Goal: Communication & Community: Answer question/provide support

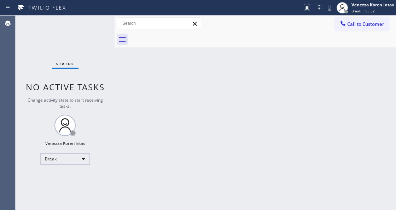
drag, startPoint x: 198, startPoint y: 89, endPoint x: 206, endPoint y: 89, distance: 7.4
click at [200, 89] on div "Back to Dashboard Change Sender ID Customers Technicians Select a contact Outbo…" at bounding box center [256, 113] width 282 height 194
click at [232, 86] on div "Back to Dashboard Change Sender ID Customers Technicians Select a contact Outbo…" at bounding box center [256, 113] width 282 height 194
click at [343, 97] on div "Back to Dashboard Change Sender ID Customers Technicians Select a contact Outbo…" at bounding box center [256, 113] width 282 height 194
click at [370, 11] on span "Break | 59:18" at bounding box center [363, 10] width 23 height 5
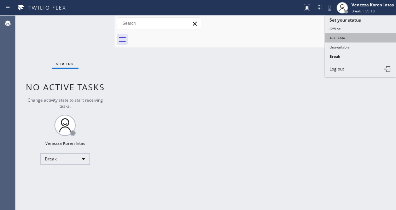
click at [352, 35] on button "Available" at bounding box center [361, 37] width 71 height 9
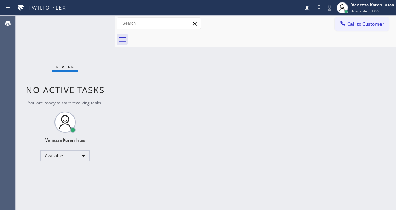
click at [101, 25] on div "Status No active tasks You are ready to start receiving tasks. Venezza Koren In…" at bounding box center [65, 113] width 99 height 194
click at [101, 24] on div "Status No active tasks You are ready to start receiving tasks. Venezza Koren In…" at bounding box center [65, 113] width 99 height 194
click at [92, 31] on div "Status No active tasks You are ready to start receiving tasks. Venezza Koren In…" at bounding box center [65, 113] width 99 height 194
drag, startPoint x: 100, startPoint y: 103, endPoint x: 129, endPoint y: 114, distance: 30.7
click at [100, 103] on span "You are ready to start receiving tasks." at bounding box center [65, 103] width 74 height 6
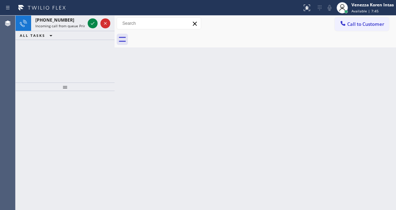
drag, startPoint x: 134, startPoint y: 93, endPoint x: 120, endPoint y: 83, distance: 18.0
click at [134, 93] on div "Back to Dashboard Change Sender ID Customers Technicians Select a contact Outbo…" at bounding box center [256, 113] width 282 height 194
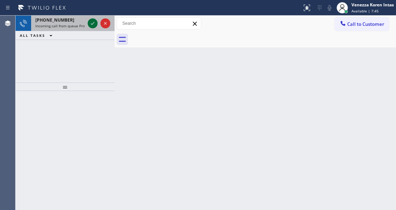
click at [90, 25] on icon at bounding box center [92, 23] width 8 height 8
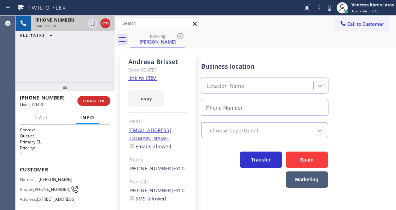
type input "[PHONE_NUMBER]"
click at [57, 209] on div "Context Queue: Primary EL Priority: 1 Customer Name: [PERSON_NAME] Phone: [PHON…" at bounding box center [65, 167] width 99 height 85
click at [367, 146] on div "Transfer Spam Marketing" at bounding box center [297, 166] width 195 height 42
click at [143, 78] on link "link to CRM" at bounding box center [142, 77] width 29 height 7
click at [93, 50] on div "[PHONE_NUMBER] Live | 06:07 ALL TASKS ALL TASKS ACTIVE TASKS TASKS IN WRAP UP" at bounding box center [65, 49] width 99 height 67
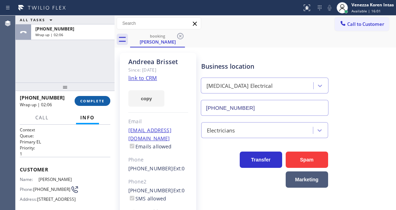
click at [92, 97] on button "COMPLETE" at bounding box center [93, 101] width 36 height 10
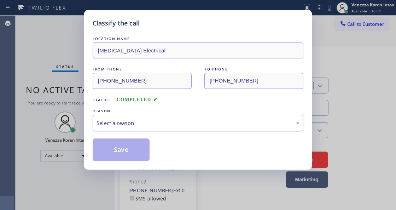
click at [142, 119] on div "Select a reason" at bounding box center [198, 123] width 211 height 17
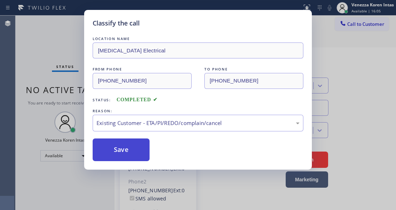
click at [139, 152] on button "Save" at bounding box center [121, 149] width 57 height 23
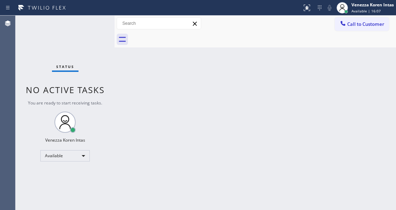
click at [98, 38] on div "Status No active tasks You are ready to start receiving tasks. Venezza Koren In…" at bounding box center [65, 113] width 99 height 194
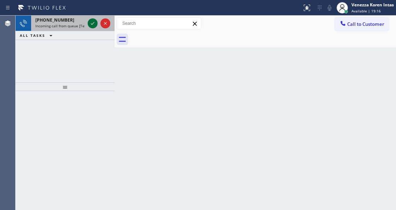
click at [92, 23] on icon at bounding box center [92, 23] width 8 height 8
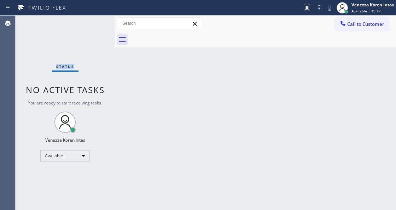
click at [92, 23] on div "Status No active tasks You are ready to start receiving tasks. Venezza Koren In…" at bounding box center [65, 113] width 99 height 194
click at [89, 26] on div "Status No active tasks You are ready to start receiving tasks. Venezza Koren In…" at bounding box center [65, 113] width 99 height 194
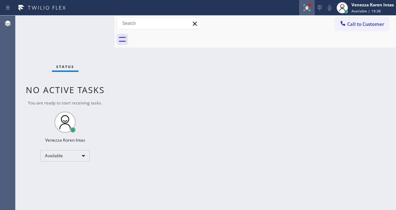
click at [301, 10] on div at bounding box center [307, 8] width 16 height 8
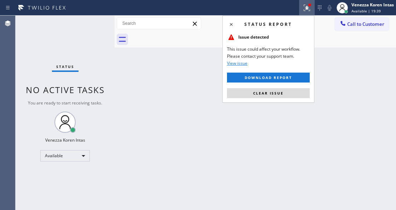
drag, startPoint x: 293, startPoint y: 89, endPoint x: 282, endPoint y: 90, distance: 11.0
click at [293, 89] on button "Clear issue" at bounding box center [268, 93] width 83 height 10
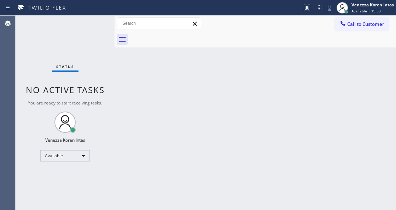
click at [105, 32] on div "Status No active tasks You are ready to start receiving tasks. Venezza Koren In…" at bounding box center [65, 113] width 99 height 194
click at [102, 33] on div "Status No active tasks You are ready to start receiving tasks. Venezza Koren In…" at bounding box center [65, 113] width 99 height 194
click at [101, 34] on div "Status No active tasks You are ready to start receiving tasks. Venezza Koren In…" at bounding box center [65, 113] width 99 height 194
click at [91, 33] on div "Status No active tasks You are ready to start receiving tasks. Venezza Koren In…" at bounding box center [65, 113] width 99 height 194
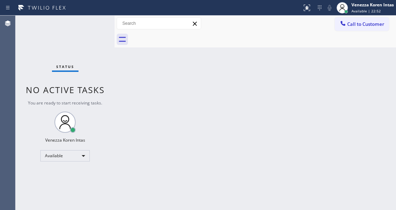
click at [236, 42] on div at bounding box center [263, 39] width 266 height 16
click at [195, 58] on div "Back to Dashboard Change Sender ID Customers Technicians Select a contact Outbo…" at bounding box center [256, 113] width 282 height 194
click at [80, 18] on div "Status No active tasks You are ready to start receiving tasks. Venezza Koren In…" at bounding box center [65, 113] width 99 height 194
drag, startPoint x: 95, startPoint y: 26, endPoint x: 16, endPoint y: 28, distance: 78.6
click at [93, 26] on div "Status No active tasks You are ready to start receiving tasks. Venezza Koren In…" at bounding box center [65, 113] width 99 height 194
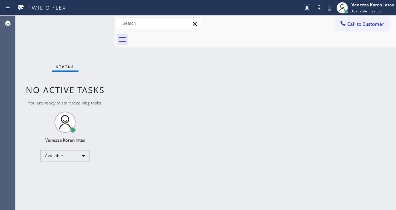
click at [101, 26] on div "Status No active tasks You are ready to start receiving tasks. Venezza Koren In…" at bounding box center [65, 113] width 99 height 194
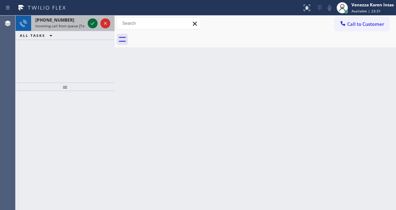
click at [91, 27] on icon at bounding box center [92, 23] width 8 height 8
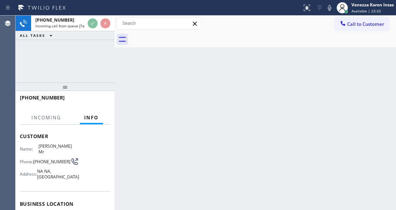
scroll to position [71, 0]
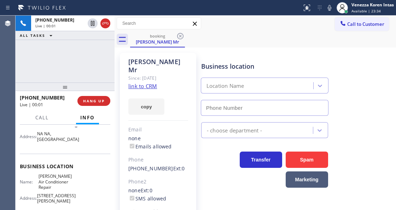
type input "[PHONE_NUMBER]"
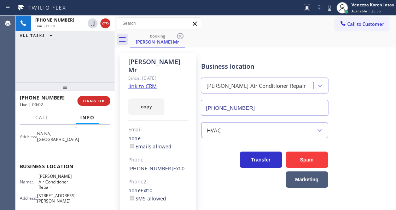
drag, startPoint x: 105, startPoint y: 65, endPoint x: 114, endPoint y: 71, distance: 10.7
click at [105, 65] on div "[PHONE_NUMBER] Live | 00:01 ALL TASKS ALL TASKS ACTIVE TASKS TASKS IN WRAP UP" at bounding box center [65, 49] width 99 height 67
click at [140, 82] on link "link to CRM" at bounding box center [142, 85] width 29 height 7
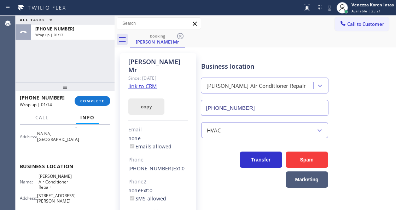
drag, startPoint x: 99, startPoint y: 98, endPoint x: 153, endPoint y: 102, distance: 53.9
click at [99, 99] on span "COMPLETE" at bounding box center [92, 100] width 24 height 5
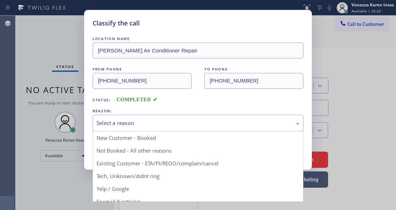
click at [171, 117] on div "Select a reason" at bounding box center [198, 123] width 211 height 17
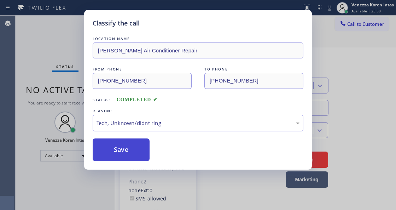
click at [141, 149] on button "Save" at bounding box center [121, 149] width 57 height 23
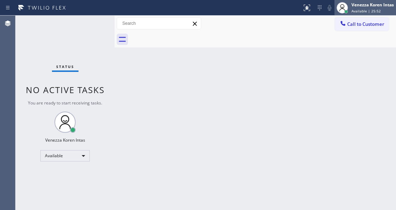
click at [360, 14] on div "Venezza Koren Intas Available | 25:52" at bounding box center [366, 8] width 62 height 16
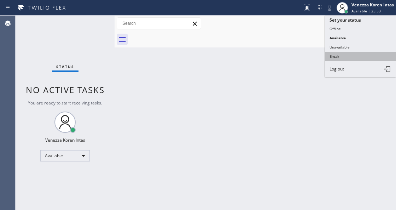
click at [341, 53] on button "Break" at bounding box center [361, 56] width 71 height 9
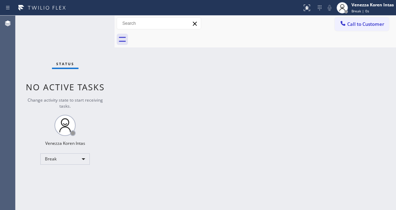
click at [145, 209] on div "Back to Dashboard Change Sender ID Customers Technicians Select a contact Outbo…" at bounding box center [256, 113] width 282 height 194
click at [73, 159] on div "Break" at bounding box center [65, 158] width 50 height 11
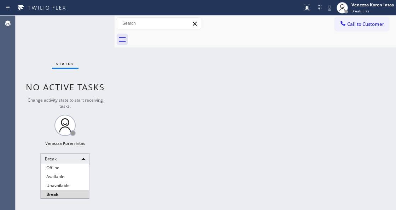
click at [195, 117] on div at bounding box center [198, 105] width 396 height 210
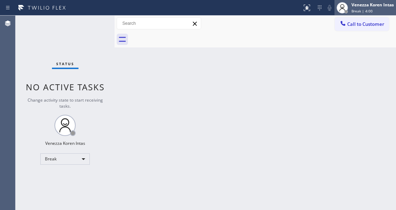
click at [360, 11] on span "Break | 4:00" at bounding box center [362, 10] width 21 height 5
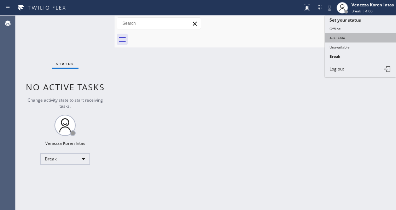
click at [359, 33] on button "Available" at bounding box center [361, 37] width 71 height 9
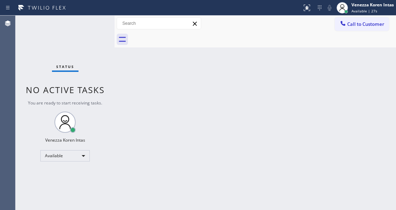
click at [81, 30] on div "Status No active tasks You are ready to start receiving tasks. Venezza Koren In…" at bounding box center [65, 113] width 99 height 194
click at [92, 19] on div "Status No active tasks You are ready to start receiving tasks. Venezza Koren In…" at bounding box center [65, 113] width 99 height 194
drag, startPoint x: 108, startPoint y: 27, endPoint x: 88, endPoint y: 23, distance: 20.4
click at [104, 27] on div "Status No active tasks You are ready to start receiving tasks. Venezza Koren In…" at bounding box center [65, 113] width 99 height 194
click at [88, 23] on div "Status No active tasks You are ready to start receiving tasks. Venezza Koren In…" at bounding box center [65, 113] width 99 height 194
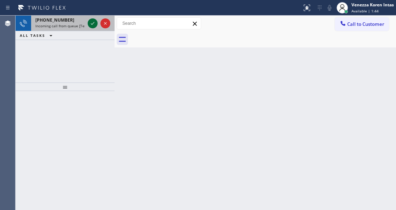
click at [94, 24] on icon at bounding box center [92, 23] width 8 height 8
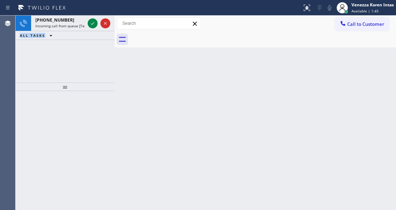
click at [94, 24] on icon at bounding box center [92, 23] width 8 height 8
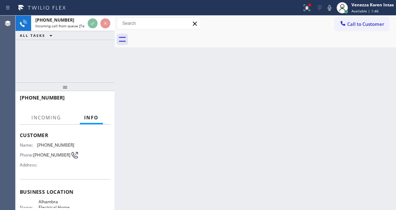
scroll to position [71, 0]
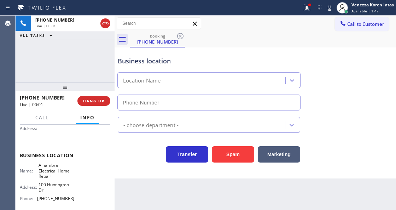
type input "[PHONE_NUMBER]"
click at [79, 68] on div "[PHONE_NUMBER] Live | 00:03 ALL TASKS ALL TASKS ACTIVE TASKS TASKS IN WRAP UP" at bounding box center [65, 49] width 99 height 67
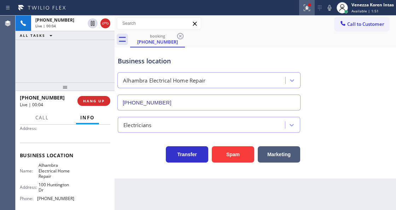
click at [303, 11] on icon at bounding box center [307, 8] width 8 height 8
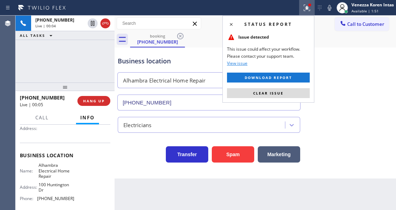
click at [278, 98] on div "Status report Issue detected This issue could affect your workflow. Please cont…" at bounding box center [269, 59] width 92 height 87
click at [278, 94] on span "Clear issue" at bounding box center [268, 93] width 30 height 5
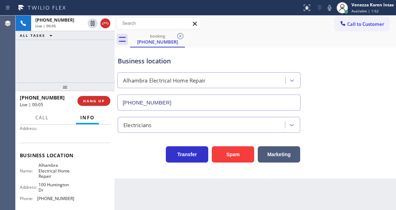
click at [357, 98] on div "Business location [GEOGRAPHIC_DATA] Electrical Home Repair [PHONE_NUMBER]" at bounding box center [255, 78] width 278 height 64
click at [84, 65] on div "[PHONE_NUMBER] Live | 00:05 ALL TASKS ALL TASKS ACTIVE TASKS TASKS IN WRAP UP" at bounding box center [65, 49] width 99 height 67
click at [194, 73] on div "Alhambra Electrical Home Repair" at bounding box center [208, 80] width 183 height 16
click at [196, 65] on div "Business location" at bounding box center [209, 61] width 183 height 10
click at [329, 10] on icon at bounding box center [330, 8] width 8 height 8
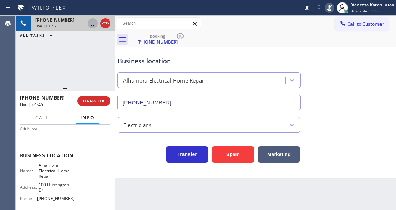
click at [93, 22] on icon at bounding box center [92, 23] width 8 height 8
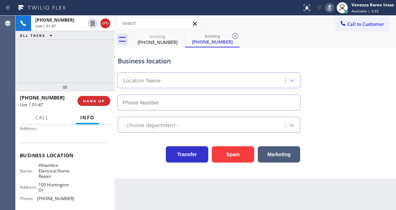
type input "[PHONE_NUMBER]"
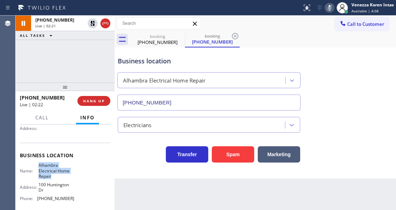
drag, startPoint x: 44, startPoint y: 166, endPoint x: 64, endPoint y: 178, distance: 23.1
click at [64, 178] on div "Name: Alhambra Electrical Home Repair" at bounding box center [47, 170] width 54 height 16
copy span "Alhambra Electrical Home Repair"
click at [333, 7] on icon at bounding box center [330, 8] width 8 height 8
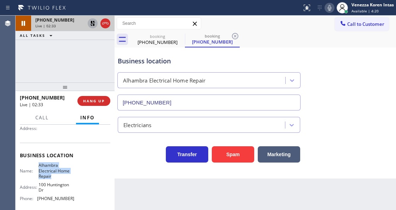
click at [92, 25] on icon at bounding box center [92, 23] width 5 height 5
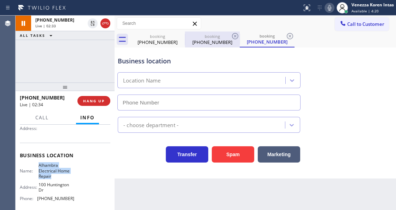
type input "[PHONE_NUMBER]"
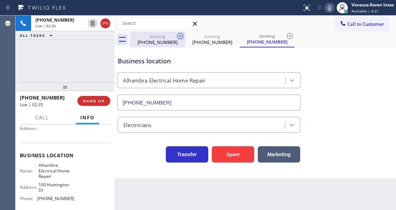
click at [181, 35] on icon at bounding box center [180, 36] width 6 height 6
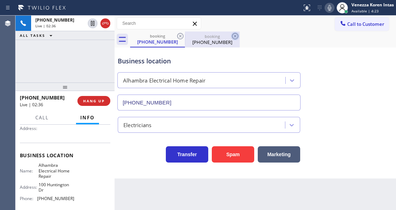
click at [231, 35] on icon at bounding box center [235, 36] width 8 height 8
click at [235, 36] on icon at bounding box center [235, 36] width 6 height 6
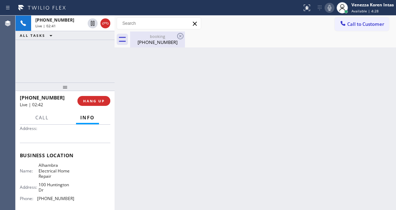
click at [170, 42] on div "[PHONE_NUMBER]" at bounding box center [157, 42] width 53 height 6
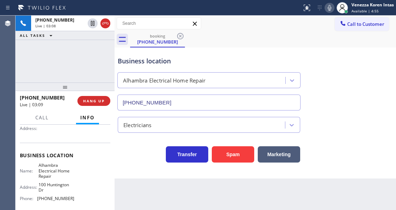
click at [74, 60] on div "[PHONE_NUMBER] Live | 03:08 ALL TASKS ALL TASKS ACTIVE TASKS TASKS IN WRAP UP" at bounding box center [65, 49] width 99 height 67
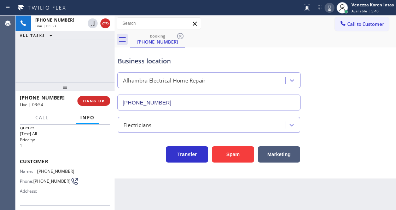
scroll to position [0, 0]
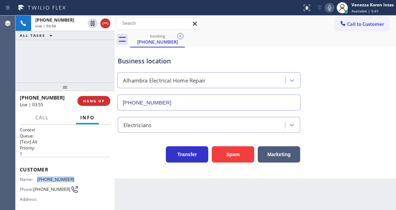
drag, startPoint x: 73, startPoint y: 176, endPoint x: 35, endPoint y: 175, distance: 38.2
click at [35, 177] on div "Name: [PHONE_NUMBER] Phone: [PHONE_NUMBER] Address:" at bounding box center [65, 191] width 91 height 28
copy div "[PHONE_NUMBER]"
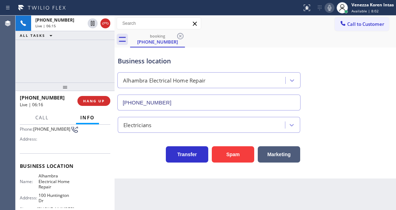
scroll to position [71, 0]
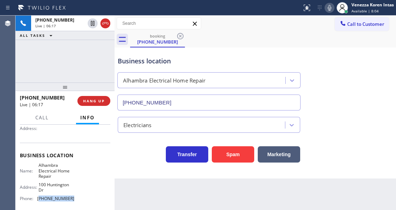
drag, startPoint x: 73, startPoint y: 197, endPoint x: 40, endPoint y: 200, distance: 33.0
click at [40, 200] on div "Name: Alhambra Electrical Home Repair Address: [STREET_ADDRESS] [PERSON_NAME]: …" at bounding box center [65, 182] width 91 height 41
copy span "626) 551-4139"
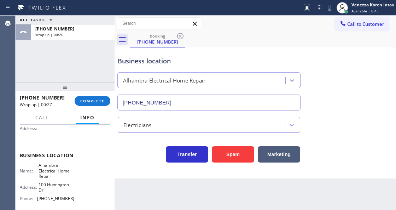
click at [228, 42] on div "booking [PHONE_NUMBER]" at bounding box center [263, 39] width 266 height 16
click at [200, 47] on div "Business location [GEOGRAPHIC_DATA] Electrical Home Repair [PHONE_NUMBER]" at bounding box center [255, 78] width 278 height 64
click at [103, 99] on span "COMPLETE" at bounding box center [92, 100] width 24 height 5
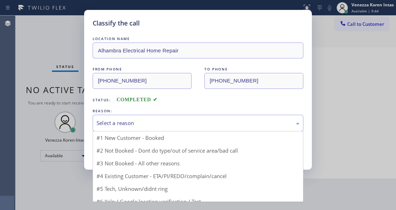
click at [160, 125] on div "Select a reason" at bounding box center [198, 123] width 203 height 8
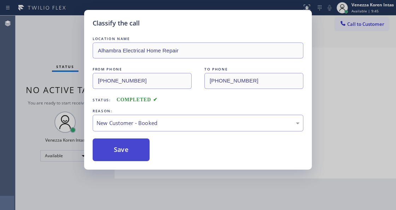
click at [146, 155] on button "Save" at bounding box center [121, 149] width 57 height 23
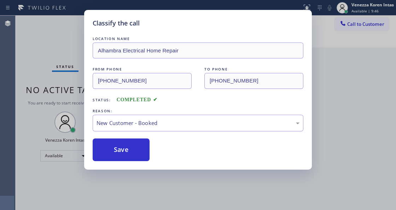
click at [259, 184] on div "Classify the call LOCATION NAME Alhambra Electrical Home Repair FROM PHONE [PHO…" at bounding box center [198, 105] width 396 height 210
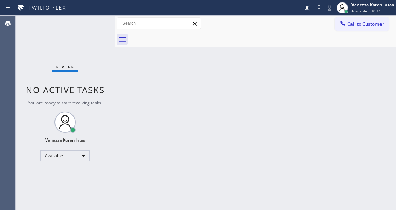
click at [225, 76] on div "Back to Dashboard Change Sender ID Customers Technicians Select a contact Outbo…" at bounding box center [256, 113] width 282 height 194
drag, startPoint x: 113, startPoint y: 93, endPoint x: 86, endPoint y: 71, distance: 34.8
click at [115, 92] on div at bounding box center [115, 113] width 0 height 194
click at [88, 26] on div "Status No active tasks You are ready to start receiving tasks. Venezza Koren In…" at bounding box center [65, 113] width 99 height 194
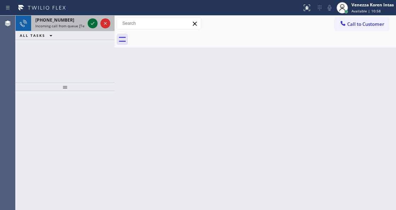
click at [93, 23] on icon at bounding box center [93, 23] width 4 height 3
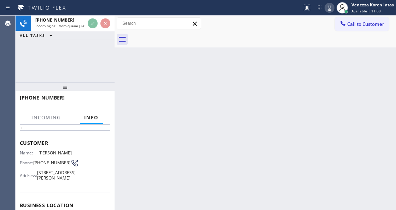
scroll to position [71, 0]
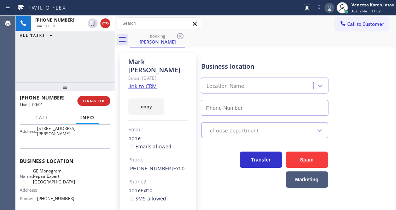
type input "[PHONE_NUMBER]"
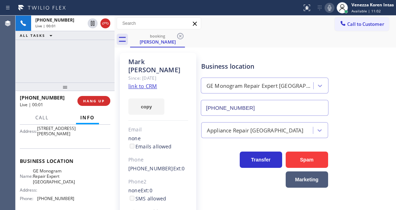
click at [46, 78] on div "[PHONE_NUMBER] Live | 00:01 ALL TASKS ALL TASKS ACTIVE TASKS TASKS IN WRAP UP" at bounding box center [65, 49] width 99 height 67
click at [90, 60] on div "[PHONE_NUMBER] Live | 00:02 ALL TASKS ALL TASKS ACTIVE TASKS TASKS IN WRAP UP" at bounding box center [65, 49] width 99 height 67
click at [106, 59] on div "[PHONE_NUMBER] Live | 00:13 ALL TASKS ALL TASKS ACTIVE TASKS TASKS IN WRAP UP" at bounding box center [65, 49] width 99 height 67
click at [153, 82] on link "link to CRM" at bounding box center [142, 85] width 29 height 7
click at [225, 41] on div "booking [PERSON_NAME]" at bounding box center [263, 39] width 266 height 16
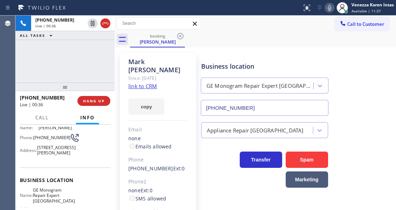
scroll to position [17, 0]
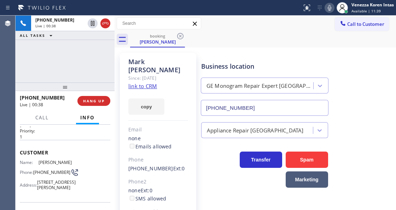
click at [189, 97] on div "[PERSON_NAME] Since: [DATE] link to CRM copy Email none Emails allowed Phone [P…" at bounding box center [158, 166] width 76 height 227
click at [252, 45] on div "booking [PERSON_NAME]" at bounding box center [263, 39] width 266 height 16
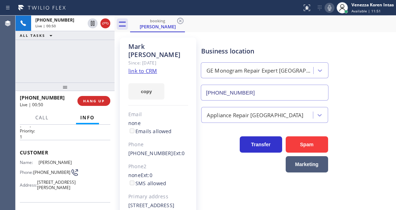
scroll to position [23, 0]
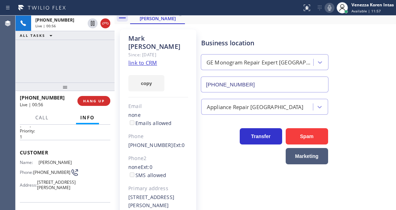
click at [191, 72] on div "[PERSON_NAME] Since: [DATE] link to CRM copy Email none Emails allowed Phone [P…" at bounding box center [158, 142] width 76 height 227
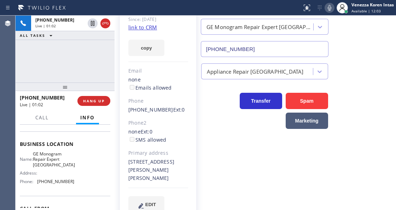
scroll to position [17, 0]
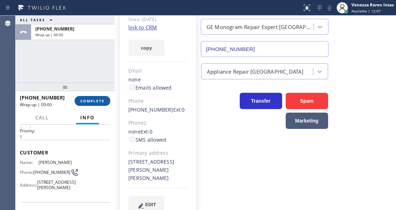
click at [100, 102] on span "COMPLETE" at bounding box center [92, 100] width 24 height 5
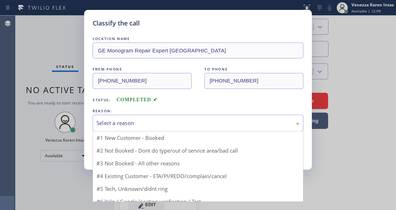
click at [177, 120] on div "Select a reason" at bounding box center [198, 123] width 203 height 8
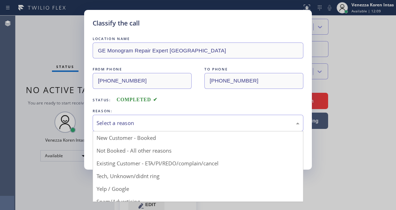
drag, startPoint x: 174, startPoint y: 165, endPoint x: 132, endPoint y: 149, distance: 44.7
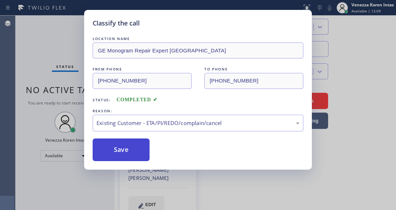
click at [132, 149] on button "Save" at bounding box center [121, 149] width 57 height 23
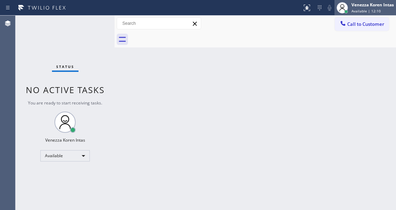
click at [367, 10] on span "Available | 12:10" at bounding box center [366, 10] width 29 height 5
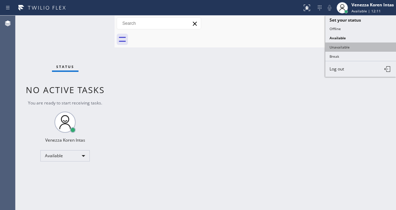
click at [345, 47] on button "Unavailable" at bounding box center [361, 46] width 71 height 9
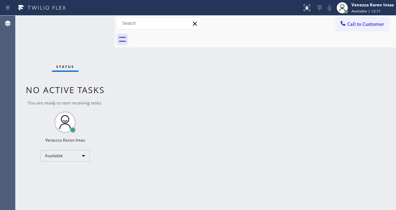
click at [221, 51] on div "Back to Dashboard Change Sender ID Customers Technicians Select a contact Outbo…" at bounding box center [256, 113] width 282 height 194
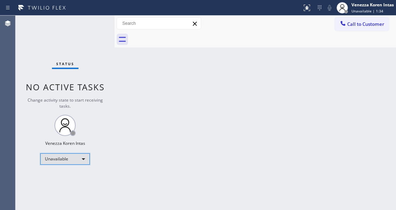
click at [76, 154] on div "Unavailable" at bounding box center [65, 158] width 50 height 11
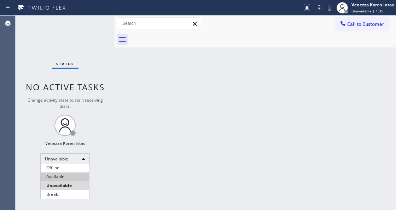
click at [72, 178] on li "Available" at bounding box center [65, 176] width 48 height 8
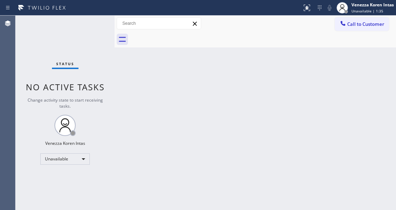
click at [146, 142] on div "Back to Dashboard Change Sender ID Customers Technicians Select a contact Outbo…" at bounding box center [256, 113] width 282 height 194
click at [96, 26] on div "Status No active tasks Change activity state to start receiving tasks. Venezza …" at bounding box center [65, 113] width 99 height 194
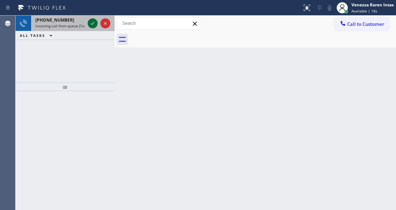
click at [93, 23] on icon at bounding box center [92, 23] width 8 height 8
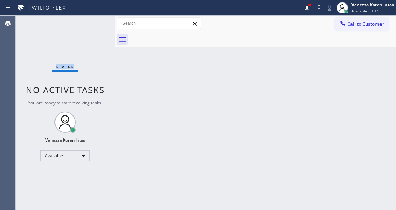
click at [92, 23] on div "Status No active tasks You are ready to start receiving tasks. Venezza Koren In…" at bounding box center [65, 113] width 99 height 194
click at [72, 24] on div "Status No active tasks You are ready to start receiving tasks. Venezza Koren In…" at bounding box center [65, 113] width 99 height 194
click at [301, 11] on div at bounding box center [307, 8] width 16 height 8
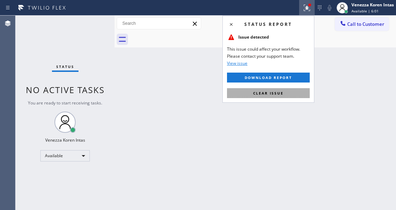
click at [292, 96] on button "Clear issue" at bounding box center [268, 93] width 83 height 10
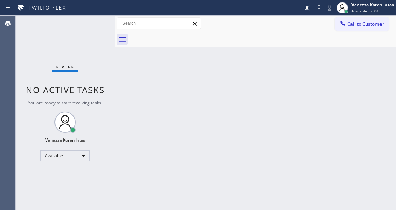
click at [145, 73] on div "Back to Dashboard Change Sender ID Customers Technicians Select a contact Outbo…" at bounding box center [256, 113] width 282 height 194
drag, startPoint x: 147, startPoint y: 80, endPoint x: 72, endPoint y: 84, distance: 75.5
click at [141, 84] on div "Back to Dashboard Change Sender ID Customers Technicians Select a contact Outbo…" at bounding box center [256, 113] width 282 height 194
click at [88, 25] on div "Status No active tasks You are ready to start receiving tasks. Venezza Koren In…" at bounding box center [65, 113] width 99 height 194
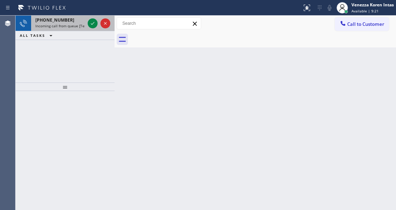
click at [80, 28] on span "Incoming call from queue [Test] All" at bounding box center [64, 25] width 59 height 5
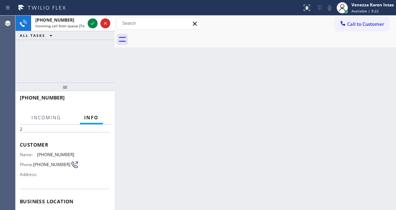
scroll to position [71, 0]
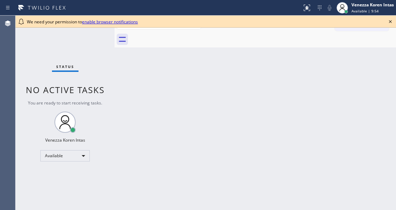
click at [393, 22] on icon at bounding box center [390, 21] width 8 height 8
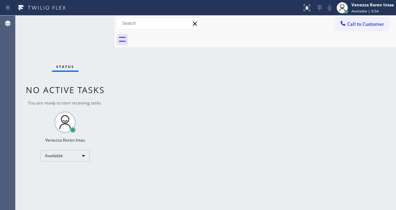
click at [346, 90] on div "Back to Dashboard Change Sender ID Customers Technicians Select a contact Outbo…" at bounding box center [256, 113] width 282 height 194
click at [371, 11] on span "Available | 9:55" at bounding box center [365, 10] width 27 height 5
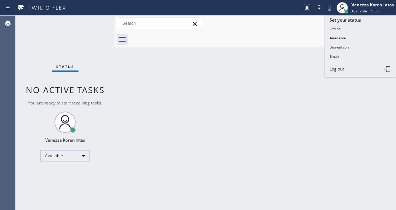
click at [314, 47] on div at bounding box center [263, 39] width 266 height 16
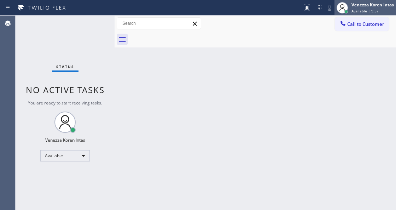
click at [355, 12] on span "Available | 9:57" at bounding box center [365, 10] width 27 height 5
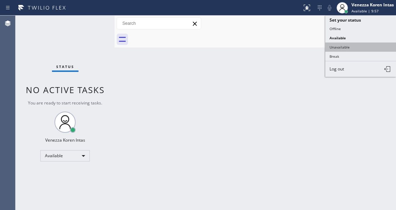
click at [359, 46] on button "Unavailable" at bounding box center [361, 46] width 71 height 9
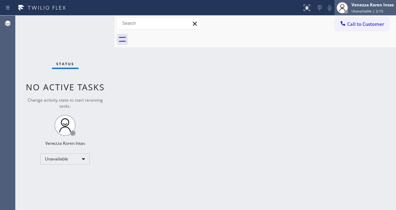
click at [364, 8] on div "Venezza Koren Intas Unavailable | 2:15" at bounding box center [373, 7] width 46 height 12
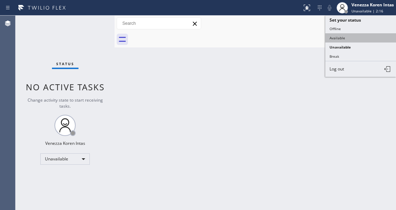
click at [341, 38] on button "Available" at bounding box center [361, 37] width 71 height 9
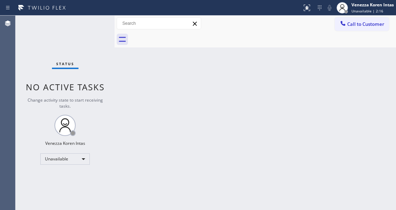
click at [101, 31] on div "Status No active tasks Change activity state to start receiving tasks. Venezza …" at bounding box center [65, 113] width 99 height 194
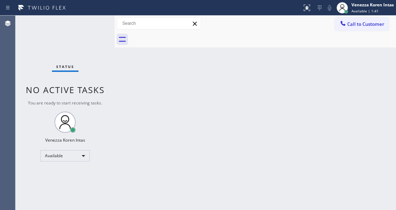
click at [91, 27] on div "Status No active tasks You are ready to start receiving tasks. Venezza Koren In…" at bounding box center [65, 113] width 99 height 194
click at [147, 117] on div "Back to Dashboard Change Sender ID Customers Technicians Select a contact Outbo…" at bounding box center [256, 113] width 282 height 194
click at [84, 41] on div "Status No active tasks You are ready to start receiving tasks. Venezza Koren In…" at bounding box center [65, 113] width 99 height 194
click at [106, 34] on div "Status No active tasks You are ready to start receiving tasks. Venezza Koren In…" at bounding box center [65, 113] width 99 height 194
click at [211, 23] on div "Call to Customer Outbound call Location Search location Your caller id phone nu…" at bounding box center [256, 23] width 282 height 12
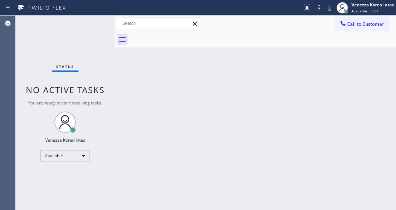
click at [104, 27] on div "Status No active tasks You are ready to start receiving tasks. Venezza Koren In…" at bounding box center [65, 113] width 99 height 194
click at [96, 23] on div "Status No active tasks You are ready to start receiving tasks. Venezza Koren In…" at bounding box center [65, 113] width 99 height 194
click at [242, 117] on div "Back to Dashboard Change Sender ID Customers Technicians Select a contact Outbo…" at bounding box center [256, 113] width 282 height 194
click at [92, 23] on div "Status No active tasks You are ready to start receiving tasks. Venezza Koren In…" at bounding box center [65, 113] width 99 height 194
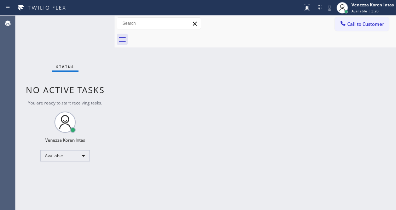
click at [92, 23] on div "Status No active tasks You are ready to start receiving tasks. Venezza Koren In…" at bounding box center [65, 113] width 99 height 194
click at [166, 57] on div "Back to Dashboard Change Sender ID Customers Technicians Select a contact Outbo…" at bounding box center [256, 113] width 282 height 194
click at [227, 23] on div "Call to Customer Outbound call Location Search location Your caller id phone nu…" at bounding box center [256, 23] width 282 height 12
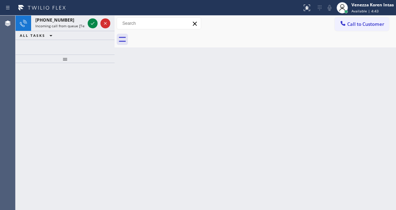
click at [112, 122] on div at bounding box center [65, 136] width 99 height 147
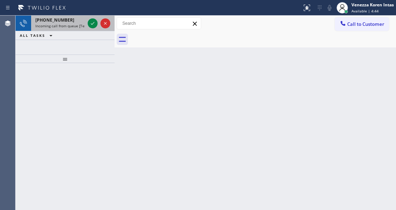
click at [93, 28] on div at bounding box center [98, 24] width 25 height 16
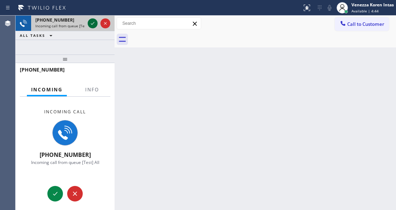
click at [94, 21] on icon at bounding box center [92, 23] width 8 height 8
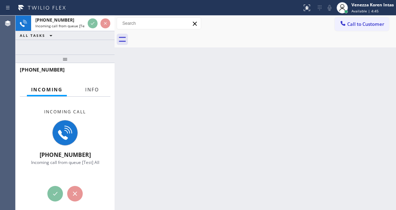
click at [96, 91] on span "Info" at bounding box center [92, 89] width 14 height 6
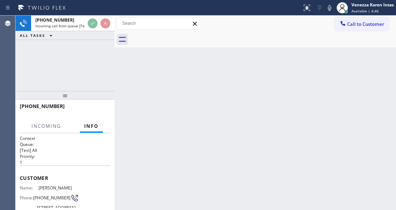
drag, startPoint x: 68, startPoint y: 59, endPoint x: 64, endPoint y: 96, distance: 37.0
click at [64, 96] on div at bounding box center [65, 95] width 99 height 8
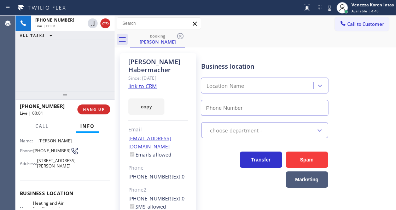
type input "(602) 497-4081"
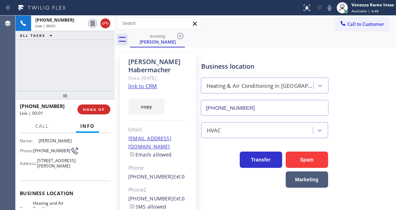
scroll to position [71, 0]
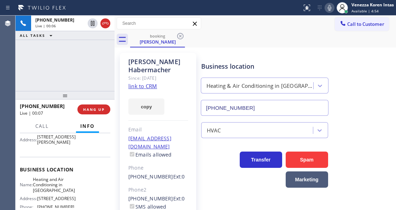
click at [327, 5] on icon at bounding box center [330, 8] width 8 height 8
click at [154, 86] on link "link to CRM" at bounding box center [142, 85] width 29 height 7
click at [332, 9] on icon at bounding box center [330, 8] width 8 height 8
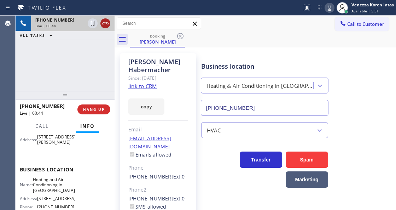
click at [105, 22] on icon at bounding box center [105, 23] width 6 height 2
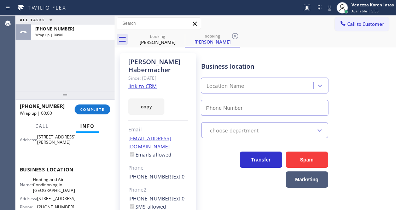
type input "(602) 497-4081"
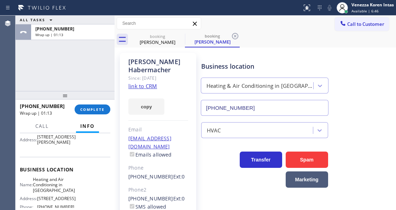
click at [105, 67] on div "ALL TASKS ALL TASKS ACTIVE TASKS TASKS IN WRAP UP +14804062915 Wrap up | 01:13" at bounding box center [65, 53] width 99 height 75
click at [235, 35] on icon at bounding box center [235, 36] width 6 height 6
click at [59, 56] on div "ALL TASKS ALL TASKS ACTIVE TASKS TASKS IN WRAP UP +14804062915 Wrap up | 01:14" at bounding box center [65, 53] width 99 height 75
click at [66, 49] on div "ALL TASKS ALL TASKS ACTIVE TASKS TASKS IN WRAP UP +14804062915 Wrap up | 01:15" at bounding box center [65, 53] width 99 height 75
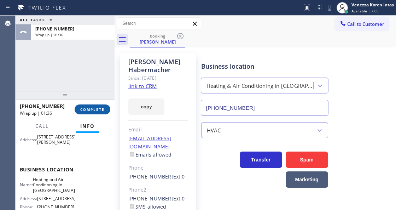
click at [87, 110] on span "COMPLETE" at bounding box center [92, 109] width 24 height 5
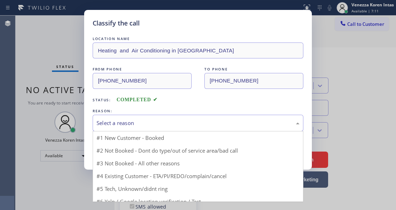
click at [146, 124] on div "Select a reason" at bounding box center [198, 123] width 203 height 8
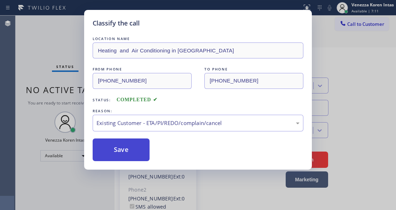
click at [145, 149] on button "Save" at bounding box center [121, 149] width 57 height 23
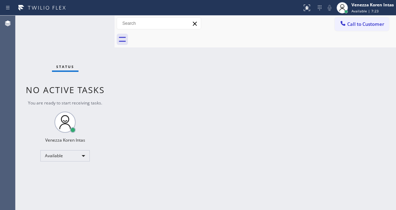
click at [120, 91] on div "Back to Dashboard Change Sender ID Customers Technicians Select a contact Outbo…" at bounding box center [256, 113] width 282 height 194
click at [68, 43] on div "Status No active tasks You are ready to start receiving tasks. Venezza Koren In…" at bounding box center [65, 113] width 99 height 194
drag, startPoint x: 253, startPoint y: 32, endPoint x: 252, endPoint y: 25, distance: 6.8
click at [253, 33] on div at bounding box center [263, 39] width 266 height 16
click at [229, 69] on div "Back to Dashboard Change Sender ID Customers Technicians Select a contact Outbo…" at bounding box center [256, 113] width 282 height 194
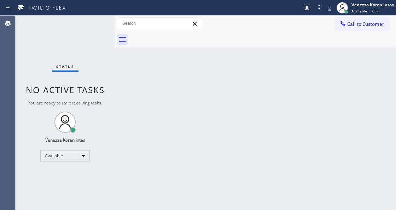
click at [234, 106] on div "Back to Dashboard Change Sender ID Customers Technicians Select a contact Outbo…" at bounding box center [256, 113] width 282 height 194
drag, startPoint x: 139, startPoint y: 97, endPoint x: 56, endPoint y: 82, distance: 85.2
click at [139, 97] on div "Back to Dashboard Change Sender ID Customers Technicians Select a contact Outbo…" at bounding box center [256, 113] width 282 height 194
drag, startPoint x: 50, startPoint y: 78, endPoint x: 10, endPoint y: 72, distance: 41.1
click at [50, 78] on div "Status No active tasks You are ready to start receiving tasks. Venezza Koren In…" at bounding box center [65, 113] width 99 height 194
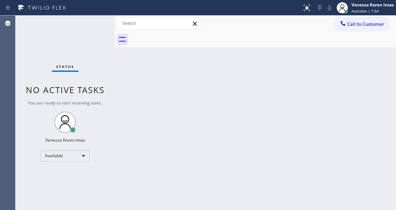
click at [108, 19] on div "Status No active tasks You are ready to start receiving tasks. Venezza Koren In…" at bounding box center [65, 113] width 99 height 194
drag, startPoint x: 109, startPoint y: 17, endPoint x: 8, endPoint y: 37, distance: 102.8
click at [108, 18] on div "Status No active tasks You are ready to start receiving tasks. Venezza Koren In…" at bounding box center [65, 113] width 99 height 194
click at [108, 31] on div "Status No active tasks You are ready to start receiving tasks. Venezza Koren In…" at bounding box center [65, 113] width 99 height 194
click at [81, 47] on div "Status No active tasks You are ready to start receiving tasks. Venezza Koren In…" at bounding box center [65, 113] width 99 height 194
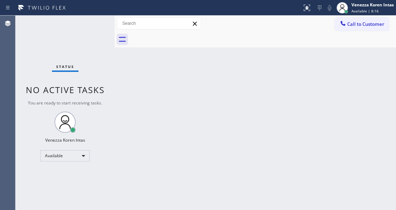
drag, startPoint x: 219, startPoint y: 34, endPoint x: 217, endPoint y: 76, distance: 42.9
click at [219, 34] on div at bounding box center [263, 39] width 266 height 16
click at [156, 154] on div "Back to Dashboard Change Sender ID Customers Technicians Select a contact Outbo…" at bounding box center [256, 113] width 282 height 194
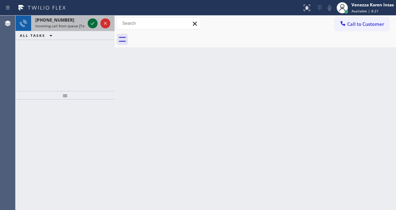
click at [92, 23] on icon at bounding box center [92, 23] width 8 height 8
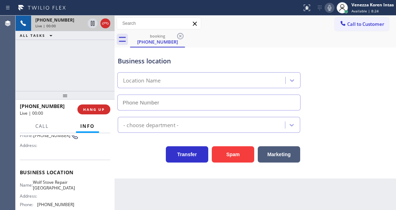
scroll to position [71, 0]
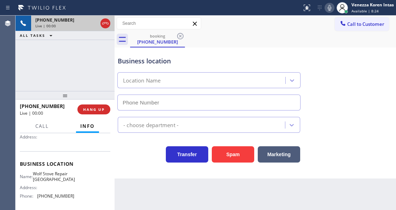
type input "(626) 624-4544"
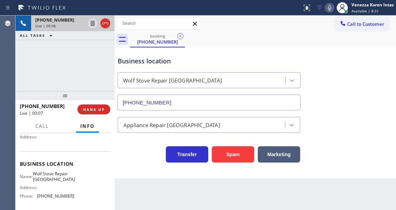
click at [111, 79] on div "+12138847538 Live | 00:06 ALL TASKS ALL TASKS ACTIVE TASKS TASKS IN WRAP UP" at bounding box center [65, 53] width 99 height 75
click at [155, 64] on div "Business location" at bounding box center [209, 61] width 183 height 10
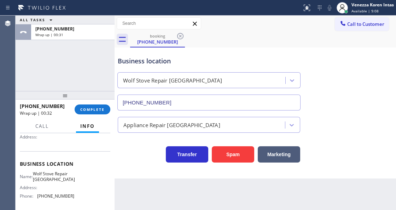
click at [81, 81] on div "ALL TASKS ALL TASKS ACTIVE TASKS TASKS IN WRAP UP +12138847538 Wrap up | 00:31" at bounding box center [65, 53] width 99 height 75
click at [108, 113] on button "COMPLETE" at bounding box center [93, 109] width 36 height 10
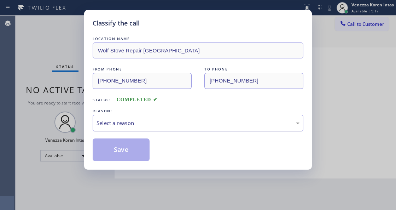
click at [147, 117] on div "Select a reason" at bounding box center [198, 123] width 211 height 17
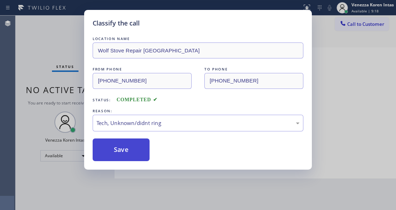
click at [128, 147] on button "Save" at bounding box center [121, 149] width 57 height 23
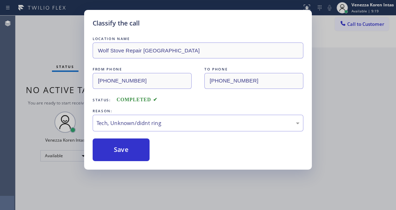
click at [54, 42] on div "Classify the call LOCATION NAME Wolf Stove Repair Pasadena FROM PHONE (213) 884…" at bounding box center [198, 105] width 396 height 210
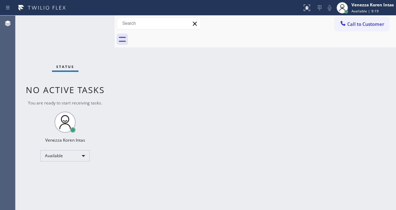
click at [72, 44] on div "Status No active tasks You are ready to start receiving tasks. Venezza Koren In…" at bounding box center [65, 113] width 99 height 194
click at [222, 95] on div "Back to Dashboard Change Sender ID Customers Technicians Select a contact Outbo…" at bounding box center [256, 113] width 282 height 194
click at [63, 33] on div "Status No active tasks You are ready to start receiving tasks. Venezza Koren In…" at bounding box center [65, 113] width 99 height 194
click at [103, 33] on div "Status No active tasks You are ready to start receiving tasks. Venezza Koren In…" at bounding box center [65, 113] width 99 height 194
click at [206, 45] on div at bounding box center [263, 39] width 266 height 16
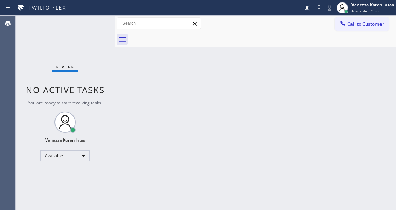
click at [73, 74] on div "Status No active tasks You are ready to start receiving tasks. Venezza Koren In…" at bounding box center [65, 113] width 99 height 194
click at [93, 34] on div "Status No active tasks You are ready to start receiving tasks. Venezza Koren In…" at bounding box center [65, 113] width 99 height 194
click at [96, 31] on div "Status No active tasks You are ready to start receiving tasks. Venezza Koren In…" at bounding box center [65, 113] width 99 height 194
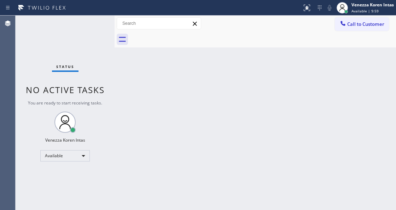
click at [96, 31] on div "Status No active tasks You are ready to start receiving tasks. Venezza Koren In…" at bounding box center [65, 113] width 99 height 194
click at [115, 112] on div at bounding box center [115, 113] width 0 height 194
click at [111, 92] on div "Status No active tasks You are ready to start receiving tasks. Venezza Koren In…" at bounding box center [65, 113] width 99 height 194
click at [103, 73] on div "Status No active tasks You are ready to start receiving tasks. Venezza Koren In…" at bounding box center [65, 113] width 99 height 194
click at [107, 47] on div "Status No active tasks You are ready to start receiving tasks. Venezza Koren In…" at bounding box center [65, 113] width 99 height 194
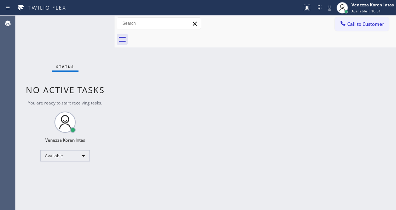
drag, startPoint x: 88, startPoint y: 42, endPoint x: 18, endPoint y: 50, distance: 71.3
click at [88, 42] on div "Status No active tasks You are ready to start receiving tasks. Venezza Koren In…" at bounding box center [65, 113] width 99 height 194
click at [86, 26] on div "Status No active tasks You are ready to start receiving tasks. Venezza Koren In…" at bounding box center [65, 113] width 99 height 194
click at [275, 108] on div "Back to Dashboard Change Sender ID Customers Technicians Select a contact Outbo…" at bounding box center [256, 113] width 282 height 194
click at [109, 92] on div "Status No active tasks You are ready to start receiving tasks. Venezza Koren In…" at bounding box center [65, 113] width 99 height 194
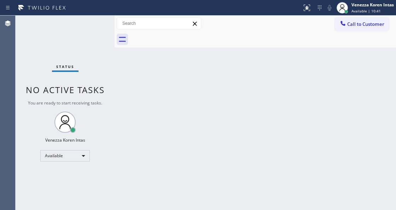
click at [120, 93] on div "Back to Dashboard Change Sender ID Customers Technicians Select a contact Outbo…" at bounding box center [256, 113] width 282 height 194
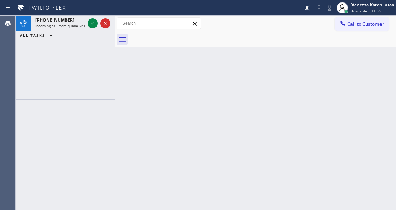
click at [132, 88] on div "Back to Dashboard Change Sender ID Customers Technicians Select a contact Outbo…" at bounding box center [256, 113] width 282 height 194
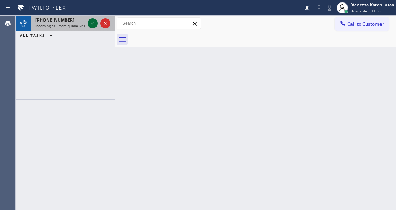
click at [94, 21] on icon at bounding box center [92, 23] width 8 height 8
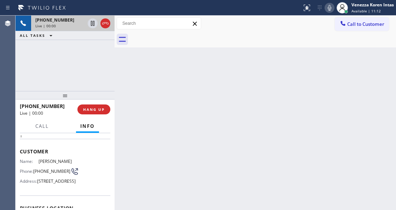
scroll to position [71, 0]
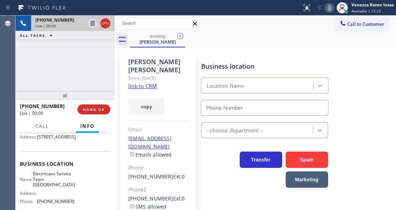
type input "(760) 388-6929"
click at [141, 82] on link "link to CRM" at bounding box center [142, 85] width 29 height 7
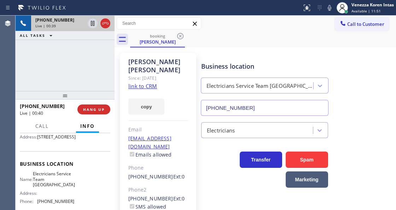
drag, startPoint x: 330, startPoint y: 10, endPoint x: 222, endPoint y: 42, distance: 112.4
click at [329, 10] on icon at bounding box center [330, 8] width 8 height 8
click at [88, 23] on icon at bounding box center [92, 23] width 8 height 8
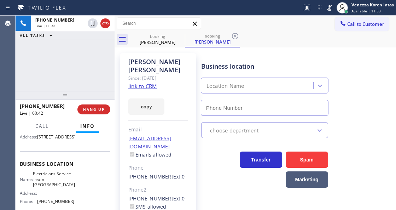
type input "(760) 388-6929"
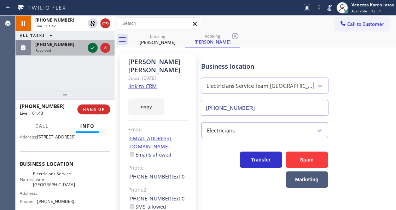
click at [94, 51] on icon at bounding box center [92, 48] width 8 height 8
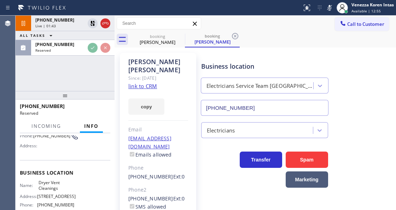
scroll to position [68, 0]
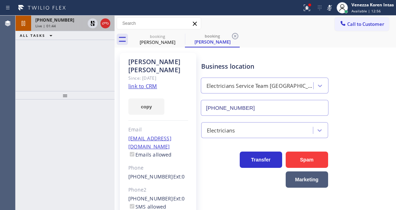
click at [74, 23] on div "+16262327548 Live | 01:44" at bounding box center [58, 24] width 55 height 16
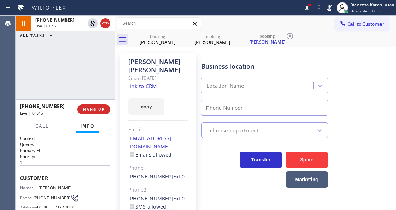
type input "(760) 388-6929"
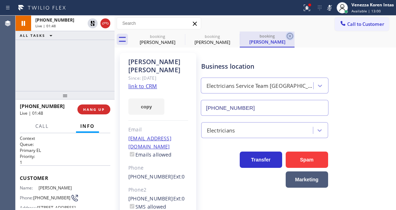
click at [291, 37] on icon at bounding box center [290, 36] width 8 height 8
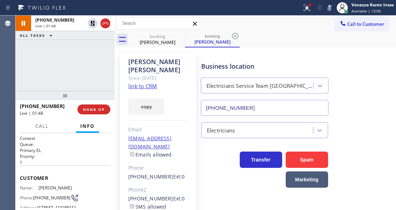
click at [291, 37] on div "booking William Endres booking William Endres" at bounding box center [263, 39] width 266 height 16
click at [231, 34] on icon at bounding box center [235, 36] width 8 height 8
click at [311, 5] on div at bounding box center [310, 5] width 4 height 4
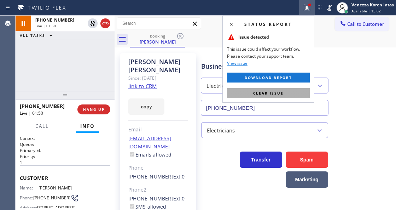
click at [274, 92] on span "Clear issue" at bounding box center [268, 93] width 30 height 5
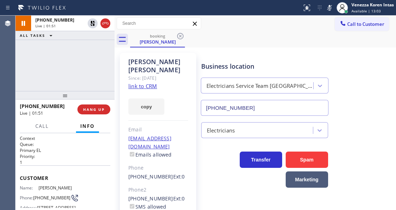
click at [330, 49] on div "William Endres Since: 20 may 2020 link to CRM copy Email willendres@gmail.com E…" at bounding box center [255, 162] width 278 height 226
click at [250, 37] on div "booking William Endres" at bounding box center [263, 39] width 266 height 16
click at [278, 40] on div "booking William Endres" at bounding box center [263, 39] width 266 height 16
drag, startPoint x: 328, startPoint y: 7, endPoint x: 331, endPoint y: 1, distance: 6.8
click at [328, 6] on icon at bounding box center [330, 8] width 8 height 8
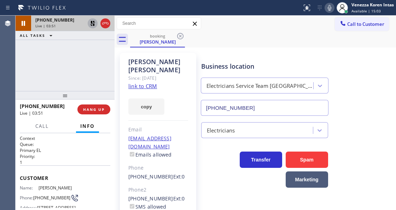
click at [92, 23] on icon at bounding box center [92, 23] width 8 height 8
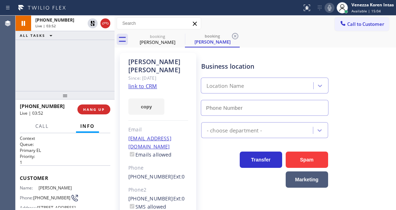
type input "(760) 388-6929"
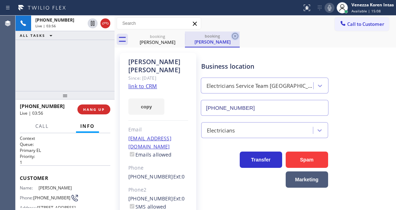
click at [238, 36] on icon at bounding box center [235, 36] width 8 height 8
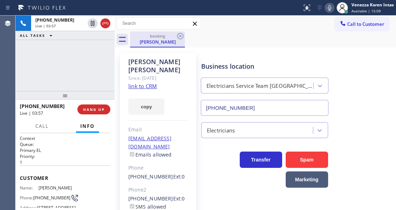
click at [168, 39] on div "William Endres" at bounding box center [157, 42] width 53 height 6
click at [228, 27] on div "Call to Customer Outbound call Location Search location Your caller id phone nu…" at bounding box center [256, 23] width 282 height 12
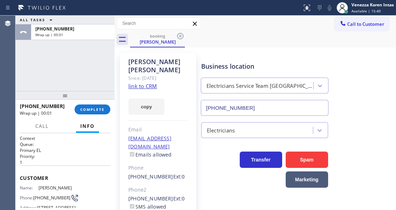
click at [75, 64] on div "ALL TASKS ALL TASKS ACTIVE TASKS TASKS IN WRAP UP +16262327548 Wrap up | 00:01" at bounding box center [65, 53] width 99 height 75
click at [98, 109] on span "COMPLETE" at bounding box center [92, 109] width 24 height 5
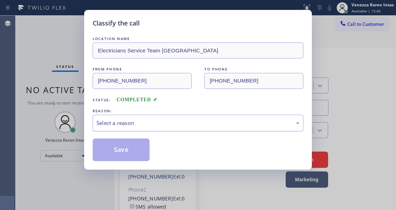
click at [173, 128] on div "Select a reason" at bounding box center [198, 123] width 211 height 17
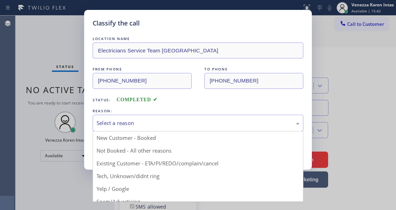
drag, startPoint x: 168, startPoint y: 164, endPoint x: 131, endPoint y: 152, distance: 38.5
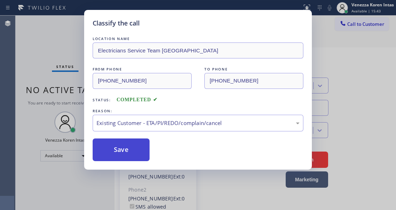
click at [131, 152] on button "Save" at bounding box center [121, 149] width 57 height 23
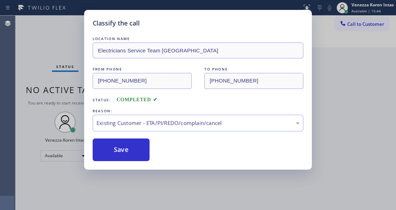
click at [64, 39] on div "Status No active tasks You are ready to start receiving tasks. Venezza Koren In…" at bounding box center [65, 113] width 99 height 194
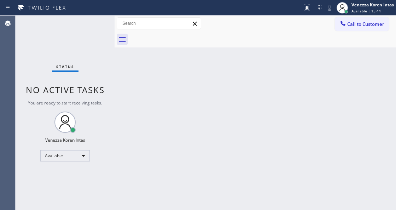
click at [79, 37] on div "Status No active tasks You are ready to start receiving tasks. Venezza Koren In…" at bounding box center [65, 113] width 99 height 194
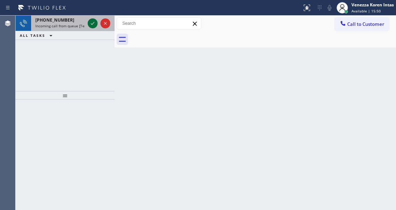
click at [92, 25] on icon at bounding box center [92, 23] width 8 height 8
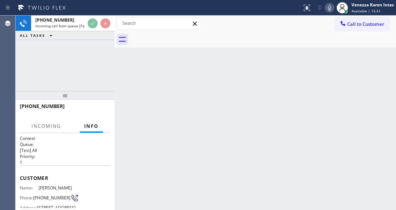
scroll to position [94, 0]
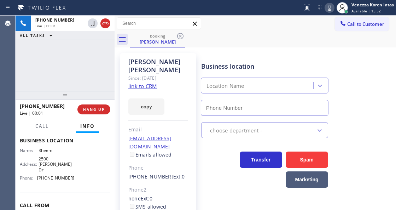
type input "(510) 426-9647"
click at [153, 82] on link "link to CRM" at bounding box center [142, 85] width 29 height 7
click at [225, 25] on div "Call to Customer Outbound call Location Search location Your caller id phone nu…" at bounding box center [256, 23] width 282 height 12
drag, startPoint x: 58, startPoint y: 166, endPoint x: 38, endPoint y: 163, distance: 20.4
click at [38, 163] on div "Business location Name: Rheem Address: 2500 Fontaine Dr Phone: (510) 426-9647" at bounding box center [65, 160] width 91 height 64
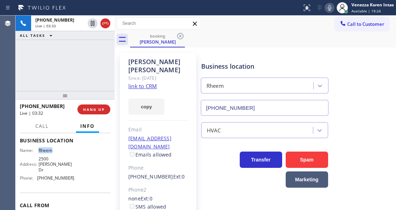
copy div "Rheem"
click at [211, 51] on div "Steve Collier Since: 20 may 2020 link to CRM copy Email Schedulingsteve@sbcglob…" at bounding box center [255, 162] width 278 height 226
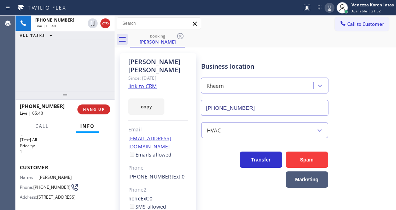
scroll to position [0, 0]
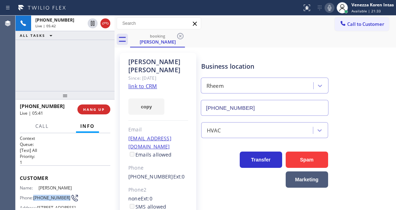
drag, startPoint x: 34, startPoint y: 193, endPoint x: 48, endPoint y: 198, distance: 14.8
click at [48, 198] on div "Phone: (714) 519-5909" at bounding box center [47, 198] width 54 height 8
copy span "(714) 519-5909"
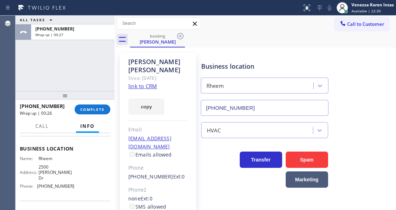
scroll to position [94, 0]
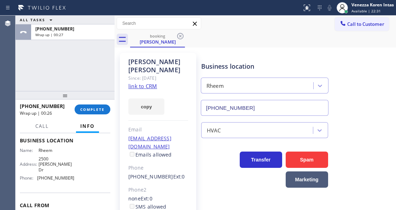
click at [73, 180] on div "Name: Rheem Address: 2500 Fontaine Dr Phone: (510) 426-9647" at bounding box center [65, 166] width 91 height 36
drag, startPoint x: 76, startPoint y: 183, endPoint x: 38, endPoint y: 184, distance: 38.9
click at [38, 183] on div "Name: Rheem Address: 2500 Fontaine Dr Phone: (510) 426-9647" at bounding box center [65, 166] width 91 height 36
copy div "(510) 426-9647"
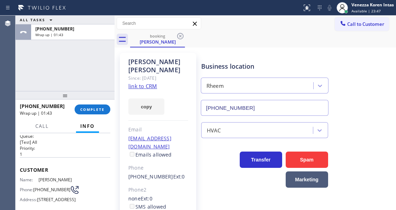
scroll to position [0, 0]
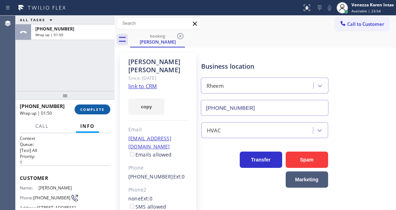
click at [101, 111] on span "COMPLETE" at bounding box center [92, 109] width 24 height 5
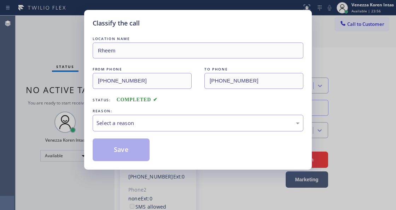
click at [150, 126] on div "Select a reason" at bounding box center [198, 123] width 203 height 8
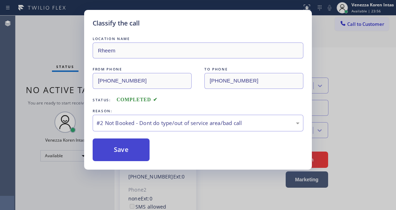
click at [142, 150] on button "Save" at bounding box center [121, 149] width 57 height 23
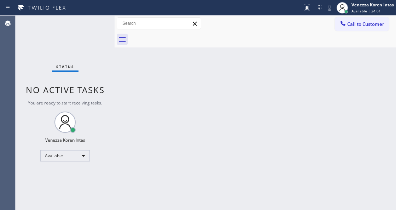
click at [171, 105] on div "Back to Dashboard Change Sender ID Customers Technicians Select a contact Outbo…" at bounding box center [256, 113] width 282 height 194
drag, startPoint x: 88, startPoint y: 42, endPoint x: 113, endPoint y: 110, distance: 72.3
click at [88, 42] on div "Status No active tasks You are ready to start receiving tasks. Venezza Koren In…" at bounding box center [65, 113] width 99 height 194
drag, startPoint x: 164, startPoint y: 127, endPoint x: 154, endPoint y: 185, distance: 59.0
click at [162, 128] on div "Back to Dashboard Change Sender ID Customers Technicians Select a contact Outbo…" at bounding box center [256, 113] width 282 height 194
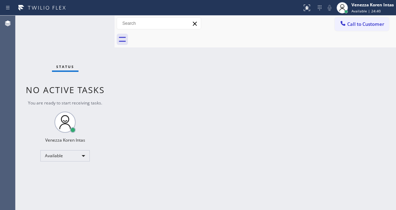
click at [161, 87] on div "Back to Dashboard Change Sender ID Customers Technicians Select a contact Outbo…" at bounding box center [256, 113] width 282 height 194
click at [178, 95] on div "Back to Dashboard Change Sender ID Customers Technicians Select a contact Outbo…" at bounding box center [256, 113] width 282 height 194
click at [109, 24] on div "Status No active tasks You are ready to start receiving tasks. Venezza Koren In…" at bounding box center [65, 113] width 99 height 194
click at [94, 26] on div "Status No active tasks You are ready to start receiving tasks. Venezza Koren In…" at bounding box center [65, 113] width 99 height 194
click at [99, 34] on div "Status No active tasks You are ready to start receiving tasks. Venezza Koren In…" at bounding box center [65, 113] width 99 height 194
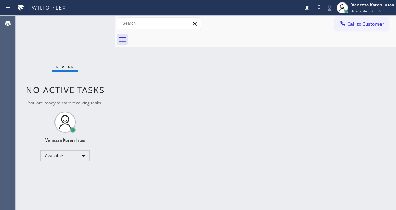
click at [107, 76] on div "Status No active tasks You are ready to start receiving tasks. Venezza Koren In…" at bounding box center [65, 113] width 99 height 194
drag, startPoint x: 93, startPoint y: 57, endPoint x: 102, endPoint y: 27, distance: 31.6
click at [94, 55] on div "Status No active tasks You are ready to start receiving tasks. Venezza Koren In…" at bounding box center [65, 113] width 99 height 194
click at [102, 27] on div "Status No active tasks You are ready to start receiving tasks. Venezza Koren In…" at bounding box center [65, 113] width 99 height 194
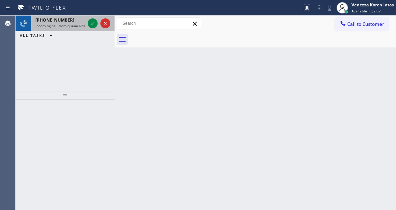
click at [76, 18] on div "+18475254609" at bounding box center [60, 20] width 50 height 6
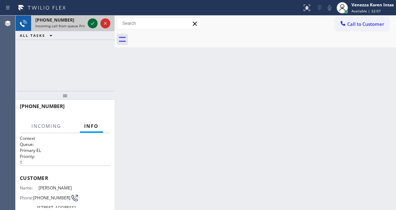
click at [93, 25] on icon at bounding box center [92, 23] width 8 height 8
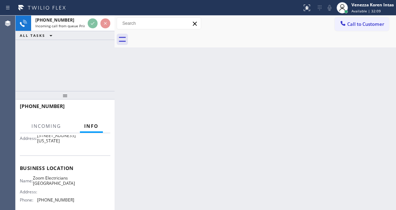
scroll to position [94, 0]
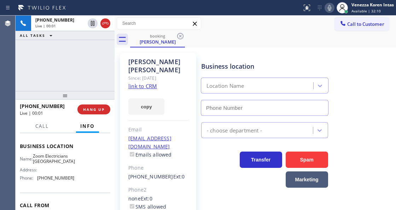
type input "(415) 599-7350"
click at [147, 82] on link "link to CRM" at bounding box center [142, 85] width 29 height 7
click at [331, 5] on icon at bounding box center [330, 8] width 8 height 8
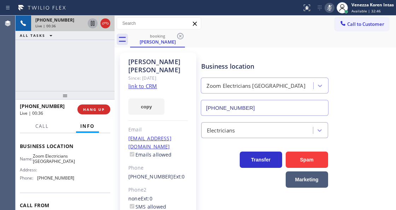
click at [93, 24] on icon at bounding box center [92, 23] width 8 height 8
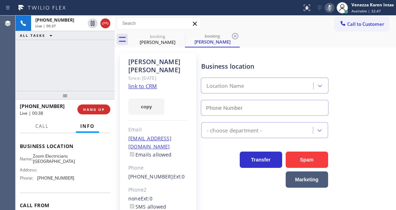
type input "(415) 599-7350"
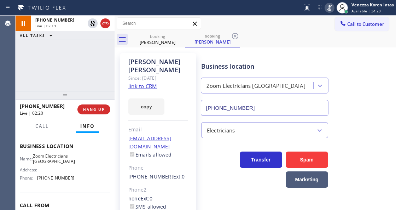
click at [88, 53] on div "+18475254609 Live | 02:19 ALL TASKS ALL TASKS ACTIVE TASKS TASKS IN WRAP UP" at bounding box center [65, 53] width 99 height 75
click at [330, 9] on icon at bounding box center [330, 8] width 8 height 8
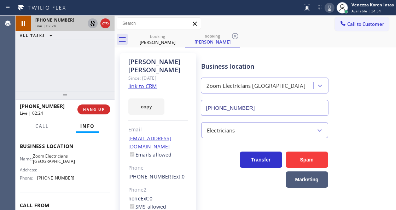
click at [94, 25] on icon at bounding box center [92, 23] width 5 height 5
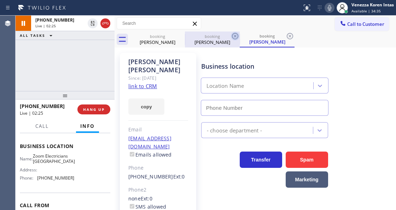
click at [235, 35] on icon at bounding box center [235, 36] width 6 height 6
type input "(415) 599-7350"
click at [235, 35] on icon at bounding box center [235, 36] width 6 height 6
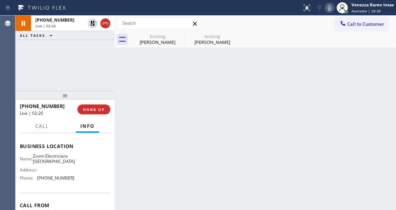
click at [235, 35] on div "booking Phoebe Holmes" at bounding box center [212, 39] width 55 height 16
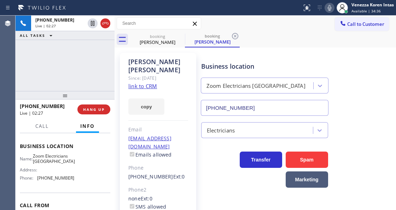
click at [235, 35] on icon at bounding box center [235, 36] width 6 height 6
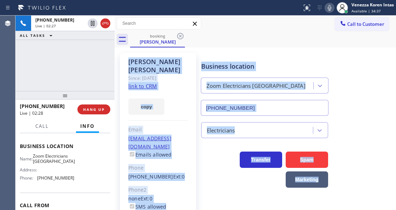
click at [234, 49] on div "Phoebe Holmes Since: 20 may 2020 link to CRM copy Email wfhholmes@gmail.com Ema…" at bounding box center [255, 166] width 278 height 234
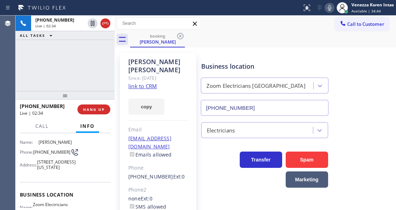
scroll to position [23, 0]
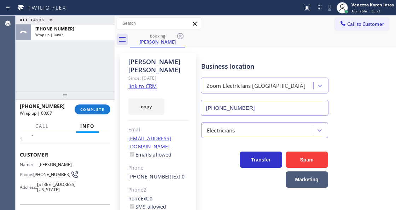
click at [30, 60] on div "ALL TASKS ALL TASKS ACTIVE TASKS TASKS IN WRAP UP +18475254609 Wrap up | 00:07" at bounding box center [65, 53] width 99 height 75
click at [100, 107] on span "COMPLETE" at bounding box center [92, 109] width 24 height 5
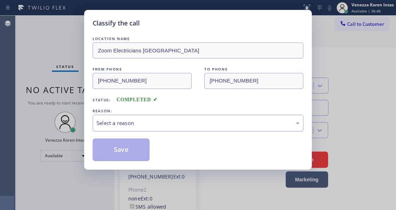
drag, startPoint x: 161, startPoint y: 124, endPoint x: 163, endPoint y: 130, distance: 6.3
click at [161, 125] on div "Select a reason" at bounding box center [198, 123] width 203 height 8
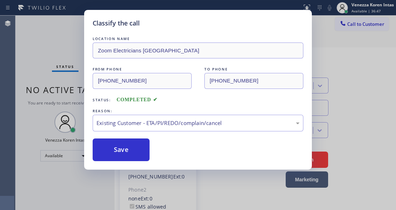
drag, startPoint x: 173, startPoint y: 164, endPoint x: 150, endPoint y: 148, distance: 27.9
click at [150, 148] on div "Save" at bounding box center [198, 149] width 211 height 23
click at [138, 146] on button "Save" at bounding box center [121, 149] width 57 height 23
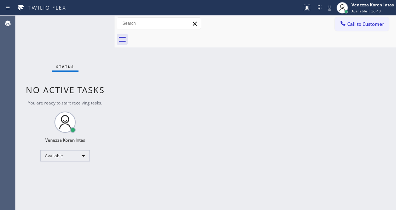
click at [234, 84] on div "Back to Dashboard Change Sender ID Customers Technicians Select a contact Outbo…" at bounding box center [256, 113] width 282 height 194
click at [69, 65] on span "Status" at bounding box center [65, 66] width 18 height 5
click at [113, 20] on div "Status No active tasks You are ready to start receiving tasks. Venezza Koren In…" at bounding box center [65, 113] width 99 height 194
click at [101, 22] on div "Status No active tasks You are ready to start receiving tasks. Venezza Koren In…" at bounding box center [65, 113] width 99 height 194
click at [165, 138] on div "Back to Dashboard Change Sender ID Customers Technicians Select a contact Outbo…" at bounding box center [256, 113] width 282 height 194
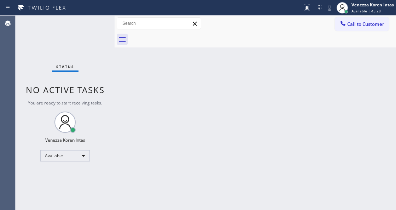
click at [96, 26] on div "Status No active tasks You are ready to start receiving tasks. Venezza Koren In…" at bounding box center [65, 113] width 99 height 194
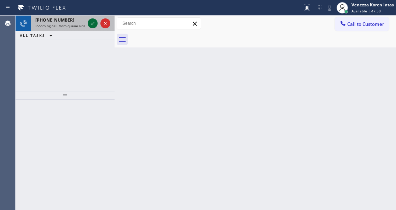
click at [90, 23] on icon at bounding box center [92, 23] width 8 height 8
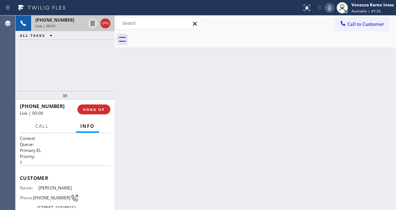
click at [108, 27] on icon at bounding box center [105, 23] width 8 height 8
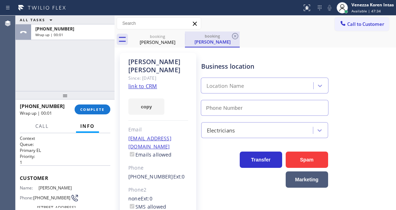
type input "(415) 599-7350"
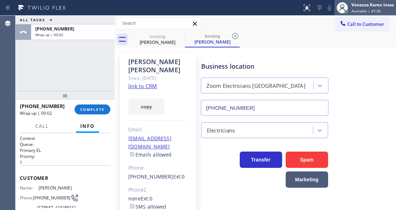
drag, startPoint x: 361, startPoint y: 13, endPoint x: 357, endPoint y: 46, distance: 33.2
click at [362, 13] on span "Available | 47:36" at bounding box center [366, 10] width 29 height 5
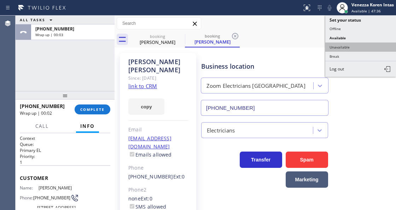
click at [353, 48] on button "Unavailable" at bounding box center [361, 46] width 71 height 9
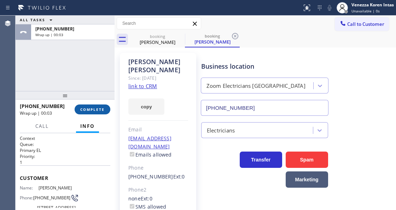
click at [100, 108] on span "COMPLETE" at bounding box center [92, 109] width 24 height 5
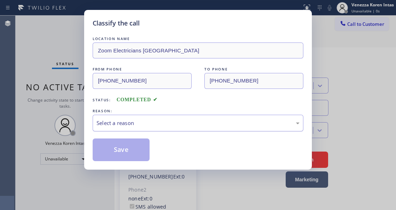
click at [183, 121] on div "Select a reason" at bounding box center [198, 123] width 203 height 8
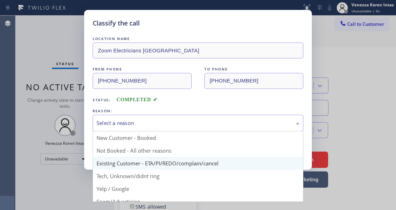
drag, startPoint x: 185, startPoint y: 162, endPoint x: 150, endPoint y: 153, distance: 36.4
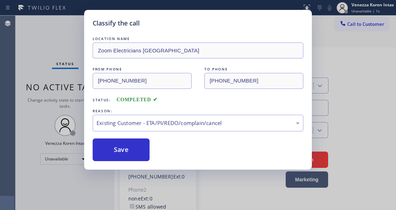
click at [138, 150] on button "Save" at bounding box center [121, 149] width 57 height 23
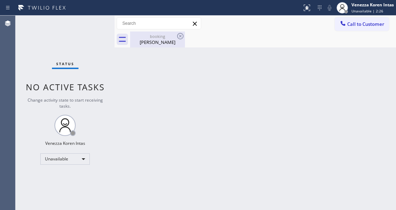
click at [159, 40] on div "Phoebe Holmes" at bounding box center [157, 42] width 53 height 6
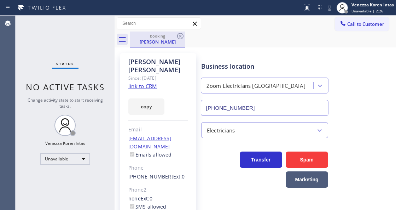
click at [180, 31] on div "booking Phoebe Holmes" at bounding box center [157, 38] width 53 height 15
click at [183, 36] on icon at bounding box center [180, 36] width 6 height 6
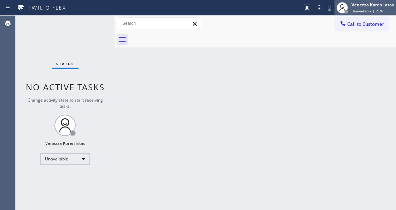
click at [349, 1] on div at bounding box center [343, 8] width 16 height 16
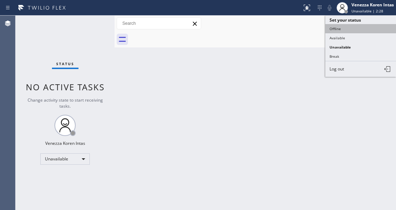
click at [353, 32] on button "Offline" at bounding box center [361, 28] width 71 height 9
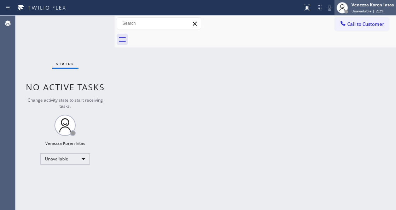
click at [349, 13] on div at bounding box center [343, 8] width 16 height 16
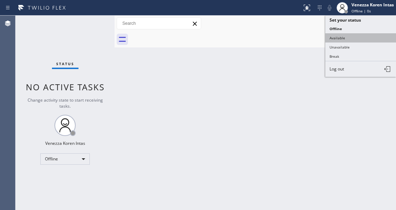
click at [349, 38] on button "Available" at bounding box center [361, 37] width 71 height 9
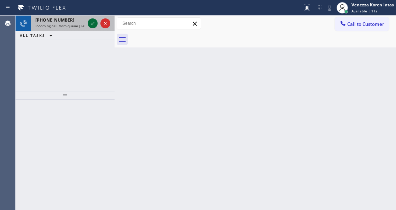
click at [93, 23] on icon at bounding box center [92, 23] width 8 height 8
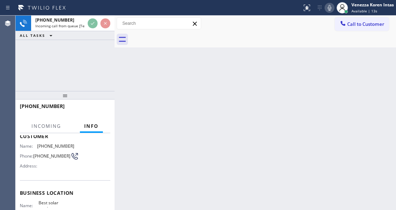
scroll to position [94, 0]
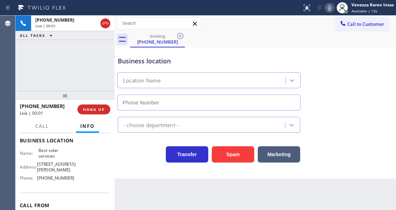
type input "(310) 553-3300"
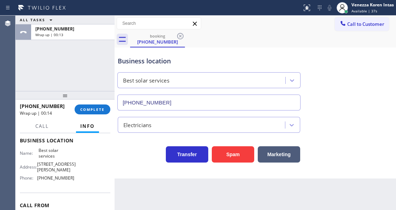
drag, startPoint x: 105, startPoint y: 73, endPoint x: 105, endPoint y: 81, distance: 8.5
click at [105, 73] on div "ALL TASKS ALL TASKS ACTIVE TASKS TASKS IN WRAP UP +15623617822 Wrap up | 00:13" at bounding box center [65, 53] width 99 height 75
drag, startPoint x: 104, startPoint y: 105, endPoint x: 185, endPoint y: 112, distance: 81.7
click at [103, 105] on button "COMPLETE" at bounding box center [93, 109] width 36 height 10
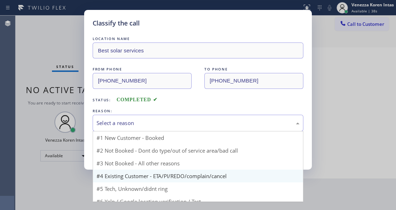
drag, startPoint x: 182, startPoint y: 124, endPoint x: 159, endPoint y: 167, distance: 48.1
click at [182, 125] on div "Select a reason" at bounding box center [198, 123] width 203 height 8
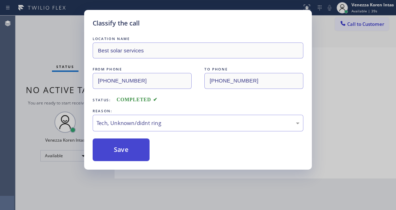
click at [124, 155] on button "Save" at bounding box center [121, 149] width 57 height 23
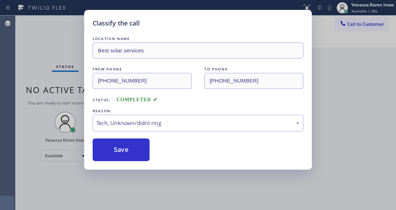
click at [63, 71] on div "Classify the call LOCATION NAME Best solar services FROM PHONE (562) 361-7822 T…" at bounding box center [198, 105] width 396 height 210
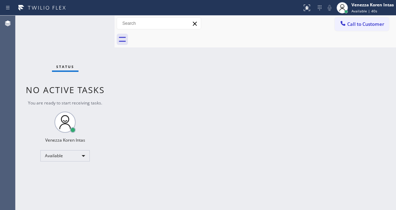
click at [343, 137] on div "Back to Dashboard Change Sender ID Customers Technicians Select a contact Outbo…" at bounding box center [256, 113] width 282 height 194
click at [66, 44] on div "Status No active tasks You are ready to start receiving tasks. Venezza Koren In…" at bounding box center [65, 113] width 99 height 194
drag, startPoint x: 73, startPoint y: 30, endPoint x: 104, endPoint y: 62, distance: 44.0
click at [73, 30] on div "Status No active tasks You are ready to start receiving tasks. Venezza Koren In…" at bounding box center [65, 113] width 99 height 194
click at [150, 96] on div "Back to Dashboard Change Sender ID Customers Technicians Select a contact Outbo…" at bounding box center [256, 113] width 282 height 194
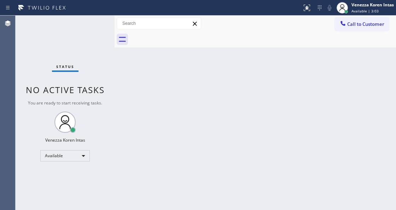
drag, startPoint x: 249, startPoint y: 121, endPoint x: 324, endPoint y: 174, distance: 91.5
click at [249, 122] on div "Back to Dashboard Change Sender ID Customers Technicians Select a contact Outbo…" at bounding box center [256, 113] width 282 height 194
click at [225, 111] on div "Back to Dashboard Change Sender ID Customers Technicians Select a contact Outbo…" at bounding box center [256, 113] width 282 height 194
click at [4, 65] on div "Agent Desktop" at bounding box center [7, 113] width 15 height 194
click at [103, 58] on div "Status No active tasks You are ready to start receiving tasks. Venezza Koren In…" at bounding box center [65, 113] width 99 height 194
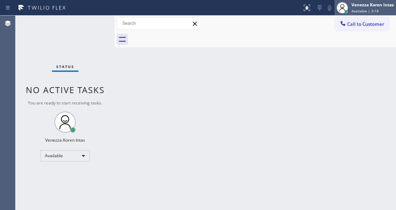
click at [356, 6] on div "Venezza Koren Intas" at bounding box center [373, 5] width 42 height 6
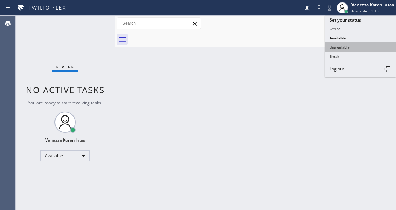
click at [354, 45] on button "Unavailable" at bounding box center [361, 46] width 71 height 9
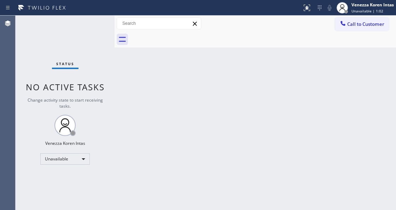
click at [259, 114] on div "Back to Dashboard Change Sender ID Customers Technicians Select a contact Outbo…" at bounding box center [256, 113] width 282 height 194
click at [183, 98] on div "Back to Dashboard Change Sender ID Customers Technicians Select a contact Outbo…" at bounding box center [256, 113] width 282 height 194
click at [107, 27] on div "Status No active tasks Change activity state to start receiving tasks. Venezza …" at bounding box center [65, 113] width 99 height 194
click at [62, 31] on div "Status No active tasks Change activity state to start receiving tasks. Venezza …" at bounding box center [65, 113] width 99 height 194
click at [77, 77] on div "Status No active tasks Change activity state to start receiving tasks. Venezza …" at bounding box center [65, 113] width 99 height 194
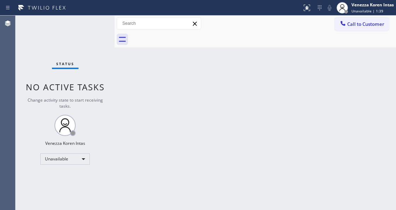
click at [281, 147] on div "Back to Dashboard Change Sender ID Customers Technicians Select a contact Outbo…" at bounding box center [256, 113] width 282 height 194
click at [280, 85] on div "Back to Dashboard Change Sender ID Customers Technicians Select a contact Outbo…" at bounding box center [256, 113] width 282 height 194
click at [112, 71] on div "Status No active tasks Change activity state to start receiving tasks. Venezza …" at bounding box center [65, 113] width 99 height 194
click at [81, 153] on div "Unavailable" at bounding box center [65, 158] width 50 height 11
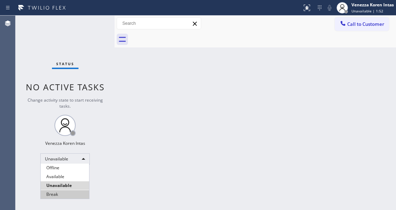
click at [74, 194] on li "Break" at bounding box center [65, 194] width 48 height 8
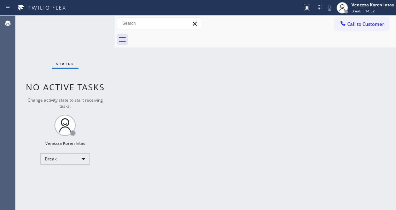
drag, startPoint x: 202, startPoint y: 137, endPoint x: 232, endPoint y: 126, distance: 31.5
click at [202, 137] on div "Back to Dashboard Change Sender ID Customers Technicians Select a contact Outbo…" at bounding box center [256, 113] width 282 height 194
click at [379, 9] on div "Break | 14:53" at bounding box center [373, 10] width 42 height 5
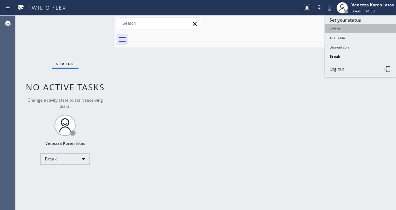
click at [349, 32] on button "Offline" at bounding box center [361, 28] width 71 height 9
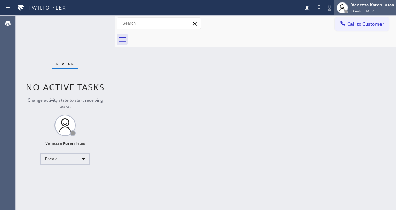
click at [358, 12] on span "Break | 14:54" at bounding box center [363, 10] width 23 height 5
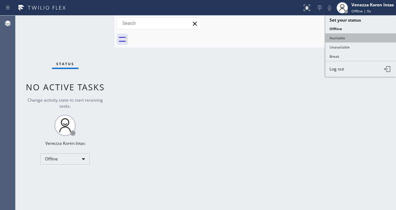
click at [348, 38] on button "Available" at bounding box center [361, 37] width 71 height 9
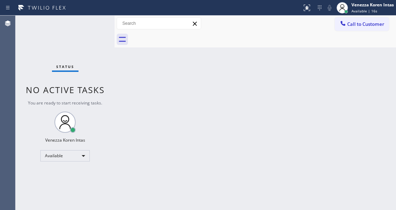
click at [101, 108] on div "Status No active tasks You are ready to start receiving tasks. Venezza Koren In…" at bounding box center [65, 113] width 99 height 194
drag, startPoint x: 89, startPoint y: 51, endPoint x: 83, endPoint y: 59, distance: 10.1
click at [89, 51] on div "Status No active tasks You are ready to start receiving tasks. Venezza Koren In…" at bounding box center [65, 113] width 99 height 194
click at [93, 30] on div "Status No active tasks You are ready to start receiving tasks. Venezza Koren In…" at bounding box center [65, 113] width 99 height 194
drag, startPoint x: 103, startPoint y: 29, endPoint x: 10, endPoint y: 52, distance: 96.2
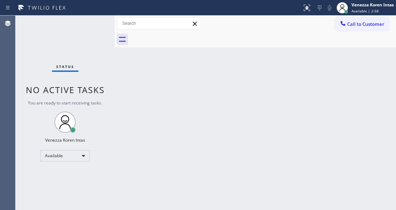
click at [103, 30] on div "Status No active tasks You are ready to start receiving tasks. Venezza Koren In…" at bounding box center [65, 113] width 99 height 194
drag, startPoint x: 91, startPoint y: 28, endPoint x: 149, endPoint y: 180, distance: 163.1
click at [91, 30] on div "Status No active tasks You are ready to start receiving tasks. Venezza Koren In…" at bounding box center [65, 113] width 99 height 194
click at [120, 98] on div "Back to Dashboard Change Sender ID Customers Technicians Select a contact Outbo…" at bounding box center [256, 113] width 282 height 194
click at [222, 60] on div "Back to Dashboard Change Sender ID Customers Technicians Select a contact Outbo…" at bounding box center [256, 113] width 282 height 194
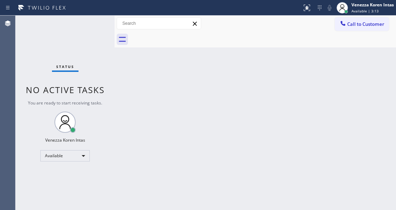
click at [108, 24] on div "Status No active tasks You are ready to start receiving tasks. Venezza Koren In…" at bounding box center [65, 113] width 99 height 194
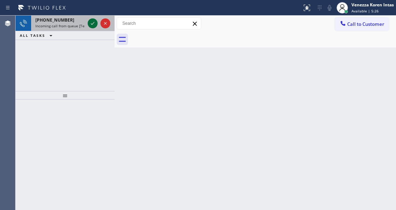
click at [90, 22] on div at bounding box center [93, 23] width 10 height 8
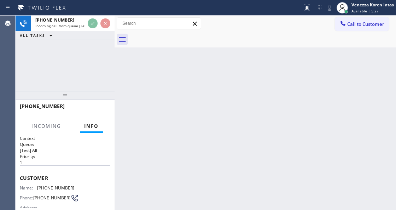
scroll to position [94, 0]
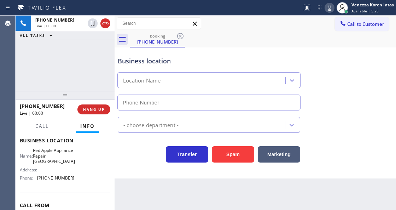
type input "(203) 693-9269"
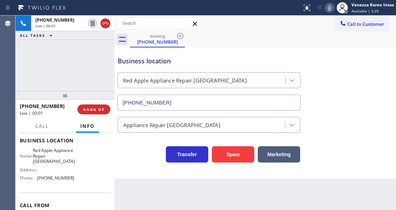
click at [75, 88] on div "+13322149955 Live | 00:01 ALL TASKS ALL TASKS ACTIVE TASKS TASKS IN WRAP UP" at bounding box center [65, 53] width 99 height 75
click at [88, 68] on div "+13322149955 Live | 00:03 ALL TASKS ALL TASKS ACTIVE TASKS TASKS IN WRAP UP" at bounding box center [65, 53] width 99 height 75
click at [338, 110] on div "Business location Red Apple Appliance Repair Branford (203) 693-9269" at bounding box center [255, 78] width 278 height 64
drag, startPoint x: 37, startPoint y: 147, endPoint x: 59, endPoint y: 165, distance: 27.9
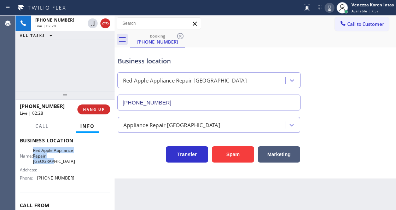
click at [59, 165] on div "Business location Name: Red Apple Appliance Repair Branford Address: Phone: (20…" at bounding box center [65, 160] width 91 height 64
copy span "Red Apple Appliance Repair Branford"
drag, startPoint x: 75, startPoint y: 67, endPoint x: 195, endPoint y: 130, distance: 135.2
click at [75, 67] on div "+13322149955 Live | 02:44 ALL TASKS ALL TASKS ACTIVE TASKS TASKS IN WRAP UP" at bounding box center [65, 53] width 99 height 75
click at [325, 7] on div at bounding box center [330, 8] width 10 height 8
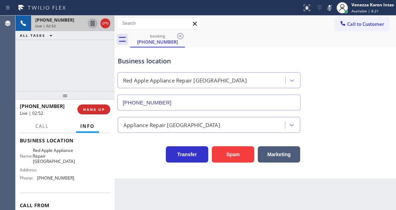
click at [93, 24] on icon at bounding box center [92, 23] width 8 height 8
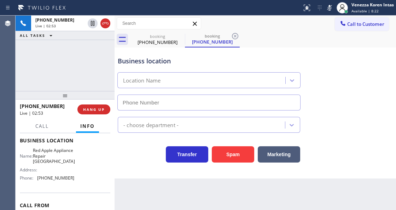
type input "(203) 693-9269"
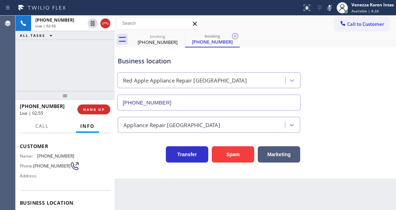
scroll to position [23, 0]
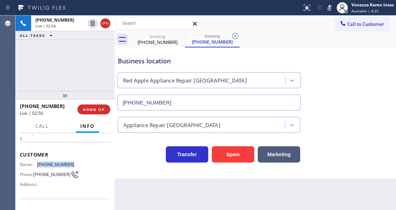
drag, startPoint x: 73, startPoint y: 164, endPoint x: 38, endPoint y: 161, distance: 35.2
click at [38, 162] on div "Name: (332) 214-9955 Phone: (332) 214-9955 Address:" at bounding box center [65, 176] width 91 height 28
copy div "(332) 214-9955"
click at [330, 9] on icon at bounding box center [330, 8] width 4 height 6
click at [303, 6] on icon at bounding box center [307, 8] width 8 height 8
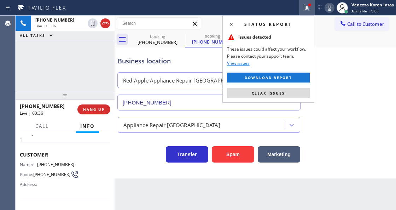
click at [275, 98] on div "Status report Issues detected These issues could affect your workflow. Please c…" at bounding box center [269, 59] width 92 height 87
drag, startPoint x: 257, startPoint y: 88, endPoint x: 260, endPoint y: 69, distance: 19.7
click at [257, 89] on button "Clear issues" at bounding box center [268, 93] width 83 height 10
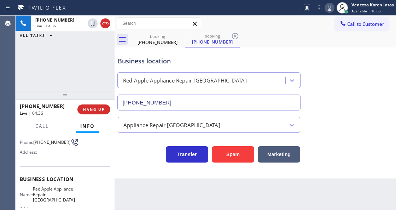
scroll to position [94, 0]
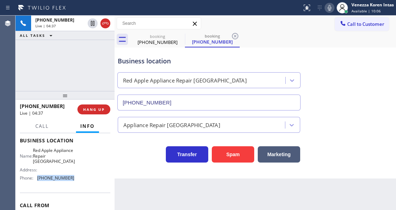
drag, startPoint x: 73, startPoint y: 177, endPoint x: 38, endPoint y: 180, distance: 35.2
click at [38, 180] on div "Name: Red Apple Appliance Repair Branford Address: Phone: (203) 693-9269" at bounding box center [65, 166] width 91 height 36
copy div "(203) 693-9269"
click at [48, 122] on button "Call" at bounding box center [42, 126] width 22 height 14
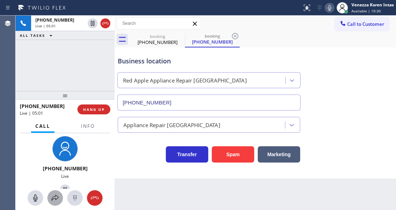
click at [59, 197] on icon at bounding box center [55, 198] width 8 height 8
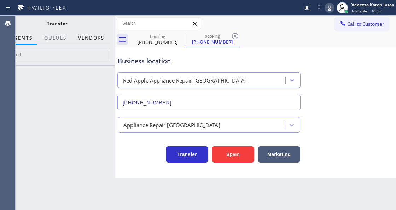
click at [97, 36] on button "Vendors" at bounding box center [91, 38] width 35 height 14
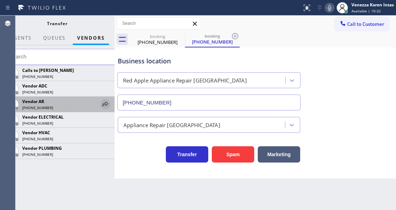
click at [105, 105] on icon at bounding box center [105, 104] width 8 height 8
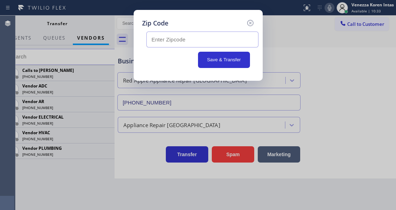
click at [177, 41] on input "text" at bounding box center [203, 39] width 112 height 16
paste input "06401"
type input "06401"
click at [218, 61] on button "Save & Transfer" at bounding box center [224, 60] width 52 height 16
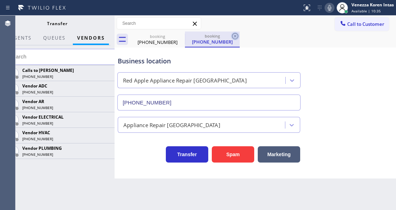
click at [234, 36] on icon at bounding box center [235, 36] width 8 height 8
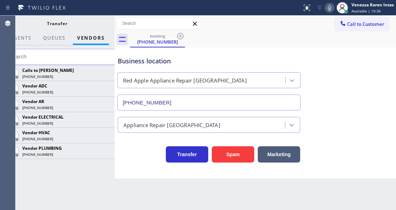
drag, startPoint x: 182, startPoint y: 38, endPoint x: 208, endPoint y: 28, distance: 28.0
click at [181, 38] on icon at bounding box center [180, 36] width 8 height 8
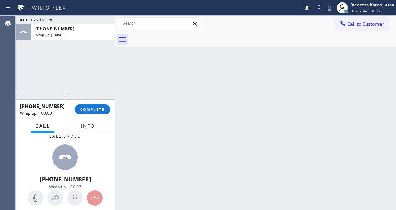
click at [84, 131] on button "Info" at bounding box center [88, 126] width 22 height 14
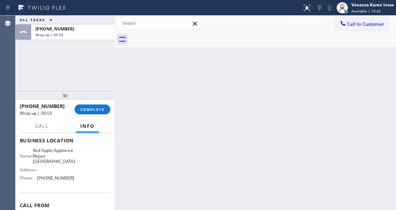
click at [85, 120] on button "Info" at bounding box center [87, 126] width 23 height 14
drag, startPoint x: 90, startPoint y: 111, endPoint x: 107, endPoint y: 114, distance: 16.6
click at [91, 111] on span "COMPLETE" at bounding box center [92, 109] width 24 height 5
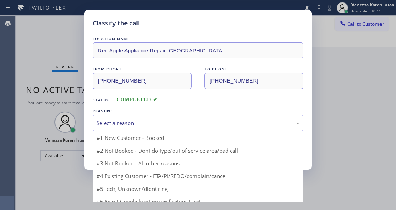
click at [166, 126] on div "Select a reason" at bounding box center [198, 123] width 203 height 8
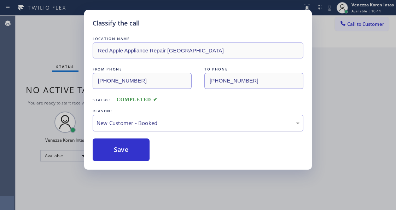
click at [148, 130] on div "New Customer - Booked" at bounding box center [198, 123] width 211 height 17
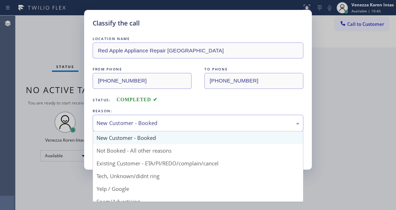
drag, startPoint x: 147, startPoint y: 150, endPoint x: 139, endPoint y: 149, distance: 7.9
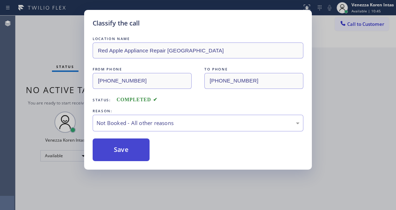
click at [139, 149] on button "Save" at bounding box center [121, 149] width 57 height 23
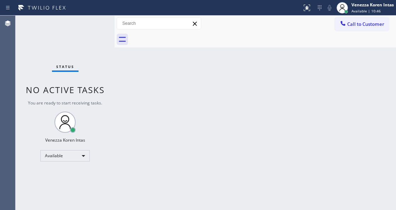
click at [55, 32] on div "Status No active tasks You are ready to start receiving tasks. Venezza Koren In…" at bounding box center [65, 113] width 99 height 194
click at [72, 35] on div "Status No active tasks You are ready to start receiving tasks. Venezza Koren In…" at bounding box center [65, 113] width 99 height 194
click at [117, 71] on div "Back to Dashboard Change Sender ID Customers Technicians Select a contact Outbo…" at bounding box center [256, 113] width 282 height 194
click at [97, 42] on div "Status No active tasks You are ready to start receiving tasks. Venezza Koren In…" at bounding box center [65, 113] width 99 height 194
click at [110, 24] on div "Status No active tasks You are ready to start receiving tasks. Venezza Koren In…" at bounding box center [65, 113] width 99 height 194
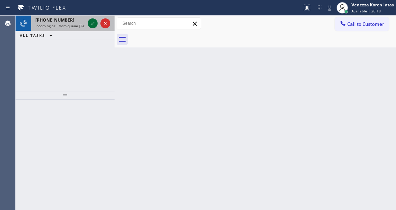
click at [88, 24] on icon at bounding box center [92, 23] width 8 height 8
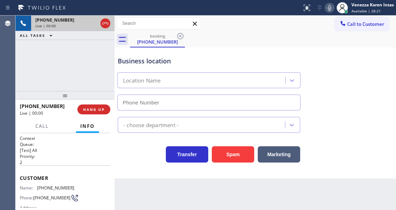
type input "(323) 686-8742"
click at [88, 82] on div "+13233317944 Live | 00:01 ALL TASKS ALL TASKS ACTIVE TASKS TASKS IN WRAP UP" at bounding box center [65, 53] width 99 height 75
click at [61, 55] on div "+13233317944 Live | 00:01 ALL TASKS ALL TASKS ACTIVE TASKS TASKS IN WRAP UP" at bounding box center [65, 53] width 99 height 75
drag, startPoint x: 103, startPoint y: 57, endPoint x: 108, endPoint y: 61, distance: 6.3
click at [103, 57] on div "+13233317944 Live | 00:03 ALL TASKS ALL TASKS ACTIVE TASKS TASKS IN WRAP UP" at bounding box center [65, 53] width 99 height 75
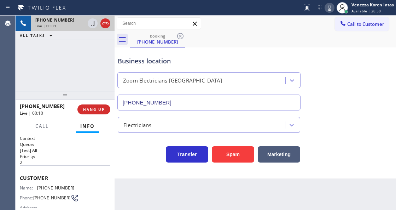
click at [288, 14] on div "Status report No issues detected If you experience an issue, please download th…" at bounding box center [198, 8] width 396 height 16
click at [329, 5] on icon at bounding box center [330, 8] width 8 height 8
click at [331, 12] on button at bounding box center [330, 8] width 10 height 10
click at [329, 8] on icon at bounding box center [330, 8] width 8 height 8
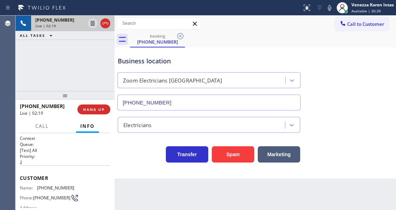
click at [329, 8] on icon at bounding box center [330, 8] width 8 height 8
click at [91, 25] on icon at bounding box center [92, 23] width 8 height 8
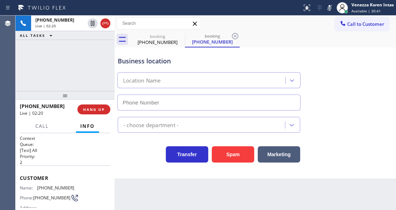
type input "(323) 686-8742"
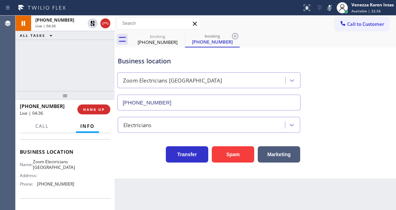
scroll to position [94, 0]
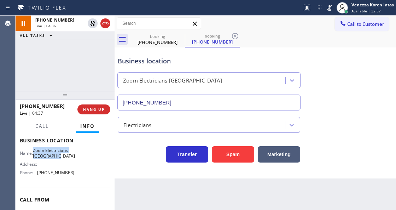
drag, startPoint x: 36, startPoint y: 146, endPoint x: 59, endPoint y: 161, distance: 27.1
click at [59, 161] on div "Business location Name: Zoom Electricians Los Angeles Address: Phone: (323) 686…" at bounding box center [65, 157] width 91 height 59
copy span "Zoom Electricians Los Angeles"
click at [329, 10] on icon at bounding box center [330, 8] width 4 height 6
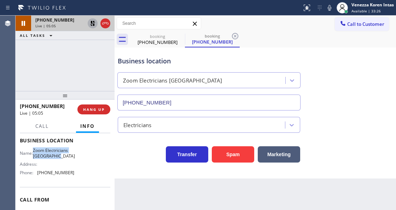
click at [94, 23] on icon at bounding box center [92, 23] width 8 height 8
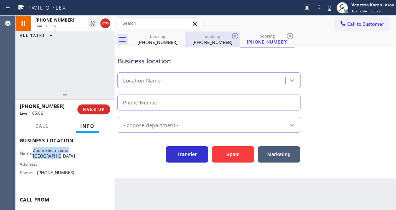
type input "(323) 686-8742"
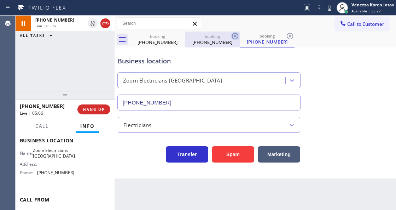
click at [239, 38] on icon at bounding box center [235, 36] width 8 height 8
click at [235, 37] on icon at bounding box center [235, 36] width 8 height 8
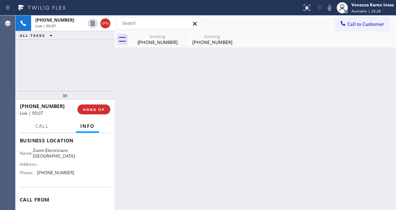
click at [0, 0] on icon at bounding box center [0, 0] width 0 height 0
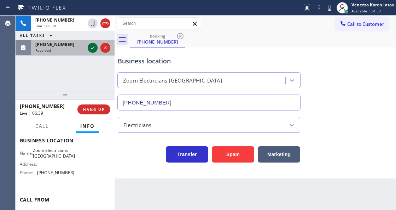
click at [91, 48] on icon at bounding box center [93, 47] width 4 height 3
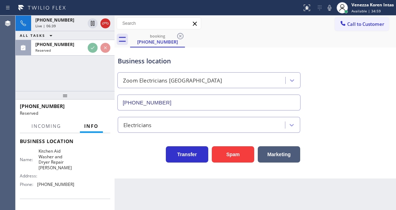
scroll to position [131, 0]
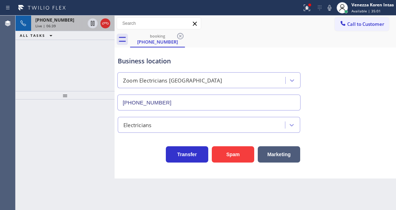
click at [68, 24] on div "Live | 06:39" at bounding box center [60, 25] width 50 height 5
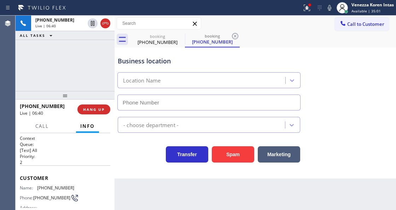
type input "(323) 686-8742"
drag, startPoint x: 303, startPoint y: 7, endPoint x: 295, endPoint y: 37, distance: 30.7
click at [303, 7] on icon at bounding box center [307, 8] width 8 height 8
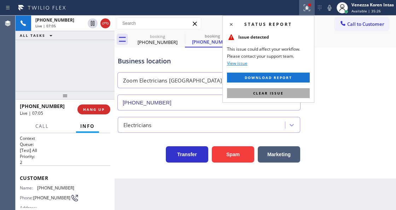
click at [262, 94] on span "Clear issue" at bounding box center [268, 93] width 30 height 5
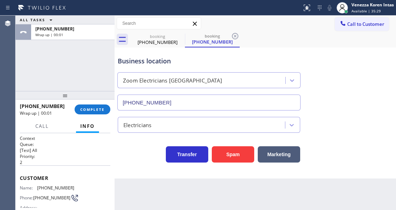
click at [251, 13] on div at bounding box center [151, 7] width 297 height 11
click at [237, 33] on icon at bounding box center [235, 36] width 8 height 8
click at [237, 34] on div "booking (323) 331-7944 booking (323) 331-7944" at bounding box center [263, 39] width 266 height 16
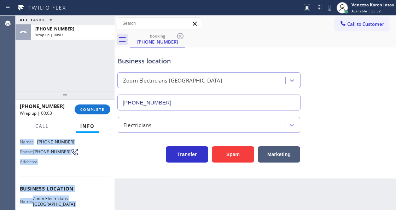
scroll to position [132, 0]
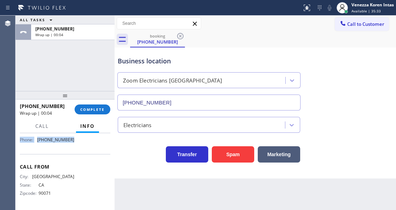
drag, startPoint x: 20, startPoint y: 176, endPoint x: 74, endPoint y: 151, distance: 59.2
click at [74, 151] on div "Context Queue: [Test] All Priority: 2 Customer Name: (323) 331-7944 Phone: (323…" at bounding box center [65, 107] width 91 height 199
copy div "Customer Name: (323) 331-7944 Phone: (323) 331-7944 Address: Business location …"
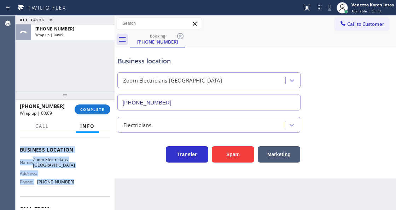
scroll to position [38, 0]
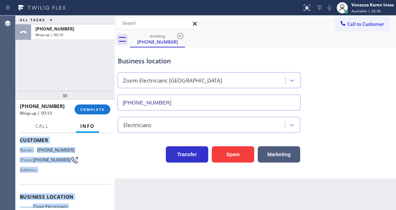
click at [67, 149] on span "(323) 331-7944" at bounding box center [55, 149] width 37 height 5
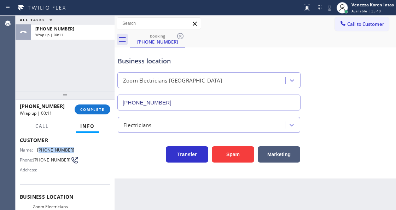
drag, startPoint x: 70, startPoint y: 147, endPoint x: 39, endPoint y: 146, distance: 31.2
click at [39, 147] on span "(323) 331-7944" at bounding box center [55, 149] width 37 height 5
copy span "323) 331-7944"
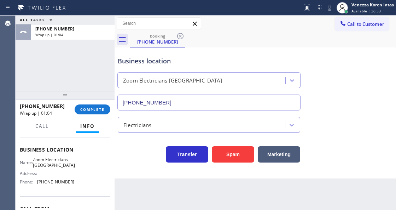
scroll to position [109, 0]
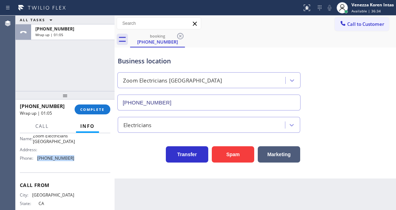
drag, startPoint x: 74, startPoint y: 162, endPoint x: 36, endPoint y: 163, distance: 37.2
click at [36, 163] on div "Name: Zoom Electricians Los Angeles Address: Phone: (323) 686-8742" at bounding box center [65, 148] width 91 height 30
copy div "(323) 686-8742"
click at [99, 103] on div "+13233317944 Wrap up | 01:56 COMPLETE" at bounding box center [65, 109] width 91 height 18
click at [108, 111] on button "COMPLETE" at bounding box center [93, 109] width 36 height 10
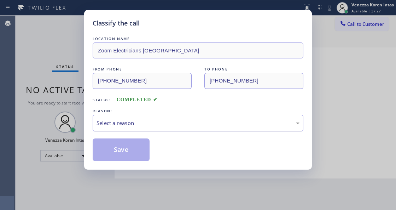
click at [174, 126] on div "Select a reason" at bounding box center [198, 123] width 203 height 8
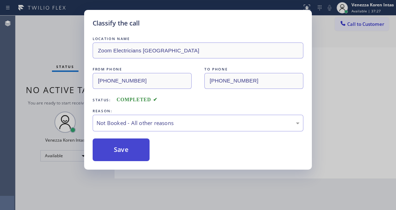
drag, startPoint x: 157, startPoint y: 152, endPoint x: 139, endPoint y: 152, distance: 17.7
click at [139, 152] on button "Save" at bounding box center [121, 149] width 57 height 23
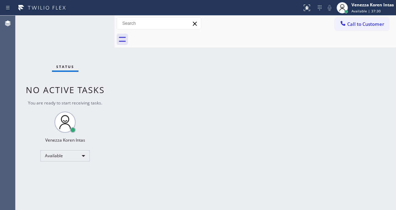
drag, startPoint x: 195, startPoint y: 101, endPoint x: 149, endPoint y: 105, distance: 46.2
click at [194, 101] on div "Back to Dashboard Change Sender ID Customers Technicians Select a contact Outbo…" at bounding box center [256, 113] width 282 height 194
drag, startPoint x: 80, startPoint y: 57, endPoint x: 146, endPoint y: 161, distance: 123.3
click at [80, 57] on div "Status No active tasks You are ready to start receiving tasks. Venezza Koren In…" at bounding box center [65, 113] width 99 height 194
drag, startPoint x: 105, startPoint y: 57, endPoint x: 76, endPoint y: 31, distance: 38.8
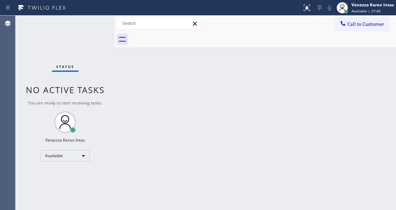
click at [105, 57] on div "Status No active tasks You are ready to start receiving tasks. Venezza Koren In…" at bounding box center [65, 113] width 99 height 194
click at [92, 30] on div "Status No active tasks You are ready to start receiving tasks. Venezza Koren In…" at bounding box center [65, 113] width 99 height 194
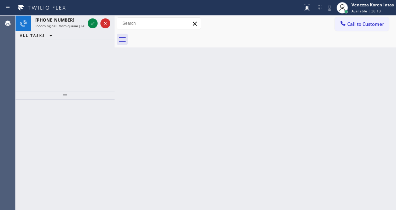
click at [91, 24] on icon at bounding box center [92, 23] width 8 height 8
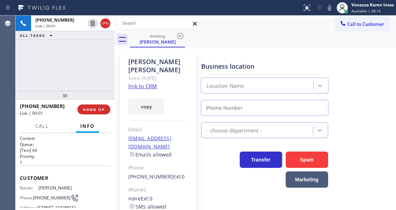
type input "(760) 388-7919"
click at [147, 82] on link "link to CRM" at bounding box center [142, 85] width 29 height 7
click at [319, 26] on div "Call to Customer Outbound call Location Search location Your caller id phone nu…" at bounding box center [256, 23] width 282 height 12
click at [262, 24] on div "Call to Customer Outbound call Location Search location Your caller id phone nu…" at bounding box center [256, 23] width 282 height 12
click at [331, 8] on icon at bounding box center [330, 8] width 8 height 8
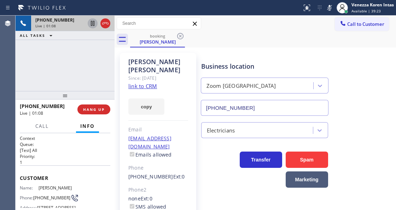
click at [93, 24] on icon at bounding box center [92, 23] width 8 height 8
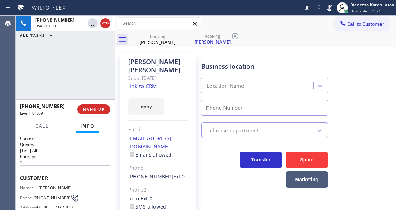
type input "(760) 388-7919"
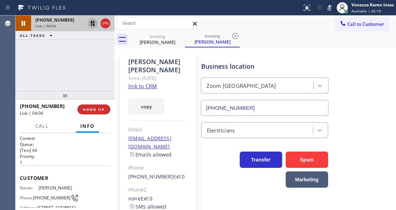
click at [94, 22] on icon at bounding box center [92, 23] width 8 height 8
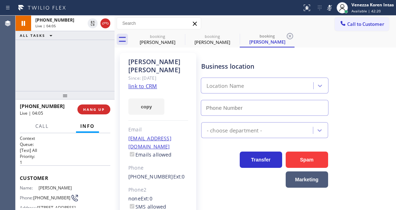
click at [332, 8] on icon at bounding box center [330, 8] width 8 height 8
type input "(760) 388-7919"
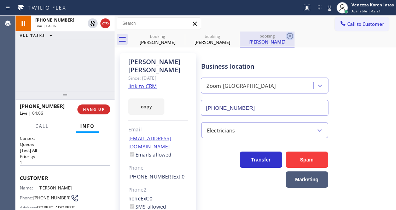
click at [289, 38] on icon at bounding box center [290, 36] width 8 height 8
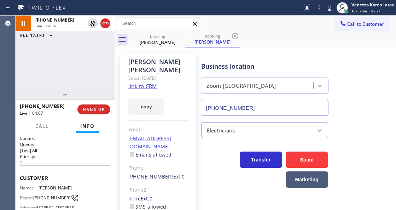
click at [289, 38] on div "booking Giuseppe Galioto booking Giuseppe Galioto" at bounding box center [263, 39] width 266 height 16
drag, startPoint x: 240, startPoint y: 39, endPoint x: 229, endPoint y: 37, distance: 10.8
click at [238, 39] on div "booking Giuseppe Galioto" at bounding box center [212, 39] width 55 height 16
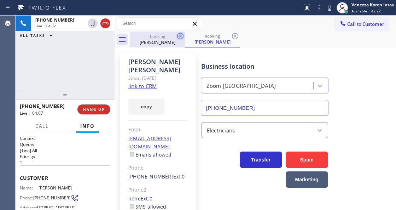
click at [178, 37] on icon at bounding box center [180, 36] width 6 height 6
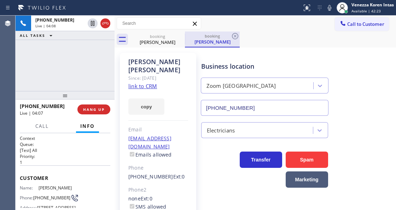
click at [229, 35] on div "booking" at bounding box center [212, 35] width 53 height 5
click at [235, 36] on icon at bounding box center [235, 36] width 6 height 6
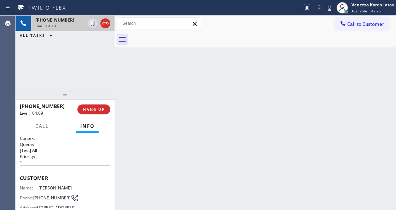
click at [69, 29] on div "+19095601230 Live | 04:10" at bounding box center [58, 24] width 55 height 16
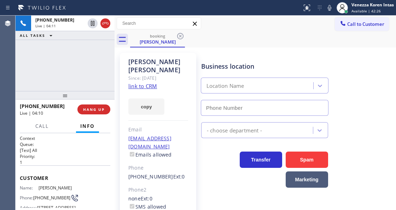
type input "(760) 388-7919"
click at [59, 60] on div "+19095601230 Live | 04:11 ALL TASKS ALL TASKS ACTIVE TASKS TASKS IN WRAP UP" at bounding box center [65, 53] width 99 height 75
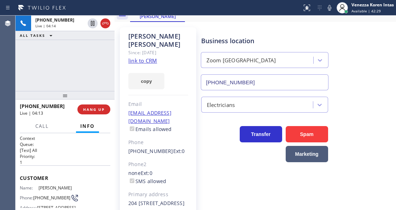
scroll to position [59, 0]
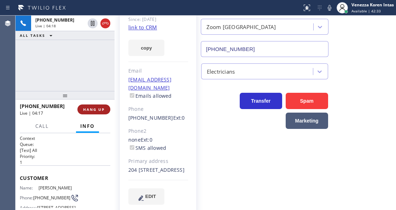
click at [102, 111] on span "HANG UP" at bounding box center [94, 109] width 22 height 5
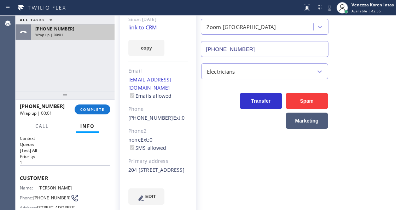
click at [105, 39] on div "+19095601230 Wrap up | 00:01" at bounding box center [71, 32] width 81 height 16
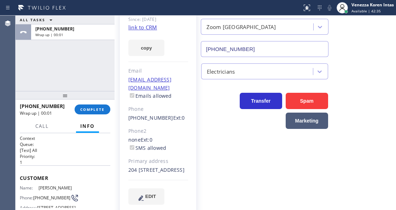
click at [102, 67] on div "ALL TASKS ALL TASKS ACTIVE TASKS TASKS IN WRAP UP +19095601230 Wrap up | 00:01" at bounding box center [65, 53] width 99 height 75
type input "(760) 388-7919"
click at [71, 106] on div "+19095601230 Wrap up | 01:39" at bounding box center [47, 109] width 55 height 18
click at [84, 112] on button "COMPLETE" at bounding box center [93, 109] width 36 height 10
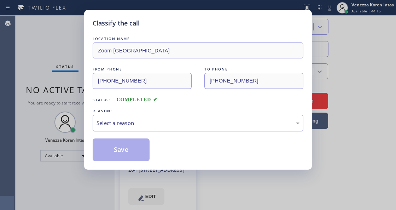
click at [166, 126] on div "Select a reason" at bounding box center [198, 123] width 203 height 8
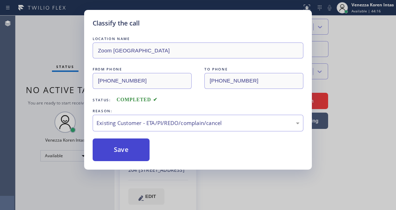
click at [121, 139] on button "Save" at bounding box center [121, 149] width 57 height 23
drag, startPoint x: 144, startPoint y: 148, endPoint x: 140, endPoint y: 148, distance: 4.3
click at [144, 148] on button "Save" at bounding box center [121, 149] width 57 height 23
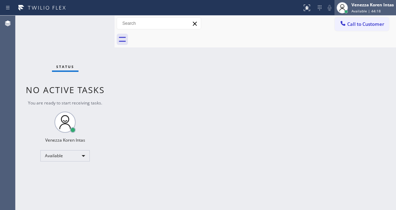
click at [363, 8] on div "Venezza Koren Intas Available | 44:18" at bounding box center [373, 7] width 46 height 12
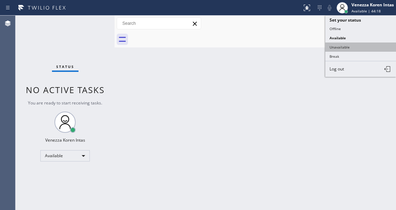
click at [354, 47] on button "Unavailable" at bounding box center [361, 46] width 71 height 9
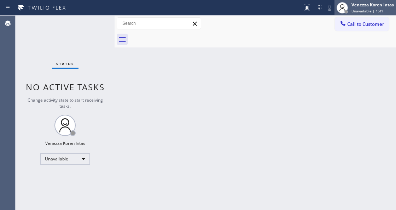
click at [366, 8] on div "Venezza Koren Intas Unavailable | 1:41" at bounding box center [373, 7] width 46 height 12
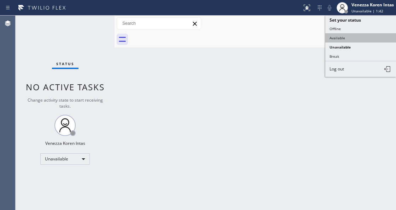
click at [356, 36] on button "Available" at bounding box center [361, 37] width 71 height 9
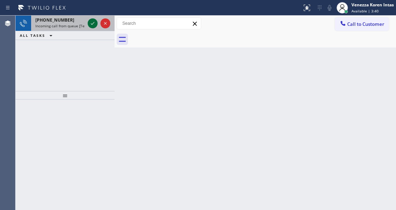
click at [88, 21] on icon at bounding box center [92, 23] width 8 height 8
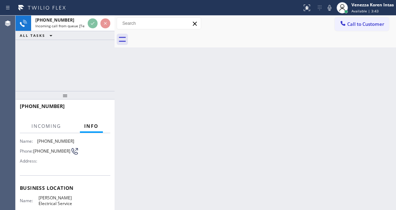
scroll to position [47, 0]
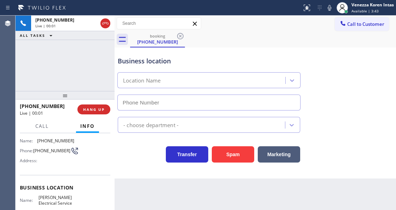
type input "(510) 738-3306"
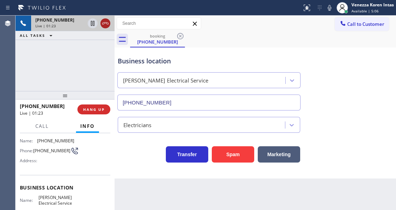
click at [108, 22] on icon at bounding box center [105, 23] width 8 height 8
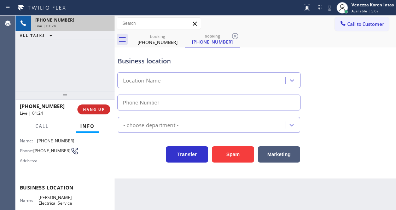
type input "(510) 738-3306"
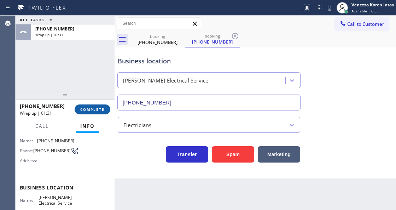
click at [105, 111] on button "COMPLETE" at bounding box center [93, 109] width 36 height 10
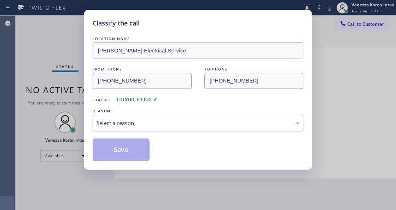
click at [178, 131] on div "Select a reason" at bounding box center [198, 123] width 211 height 17
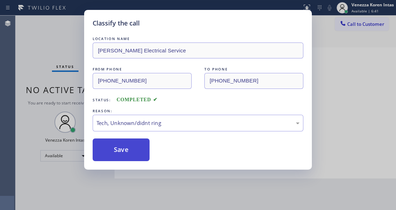
click at [143, 168] on div "Classify the call LOCATION NAME Parker Electrical Service FROM PHONE (203) 434-…" at bounding box center [198, 105] width 396 height 210
click at [132, 144] on button "Save" at bounding box center [121, 149] width 57 height 23
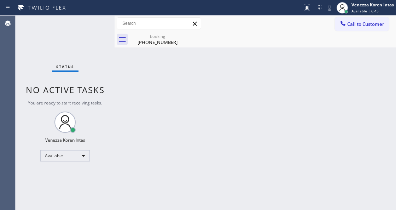
click at [187, 35] on div "booking (203) 434-7754" at bounding box center [263, 39] width 266 height 16
drag, startPoint x: 179, startPoint y: 36, endPoint x: 160, endPoint y: 44, distance: 20.2
click at [178, 36] on icon at bounding box center [180, 36] width 8 height 8
click at [59, 33] on div "Status No active tasks You are ready to start receiving tasks. Venezza Koren In…" at bounding box center [65, 113] width 99 height 194
click at [159, 44] on div "(203) 434-7754" at bounding box center [157, 42] width 53 height 6
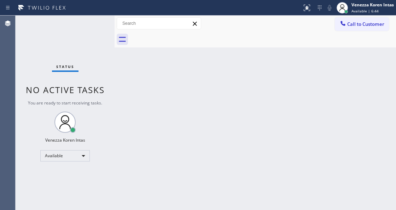
click at [47, 22] on div "Status No active tasks You are ready to start receiving tasks. Venezza Koren In…" at bounding box center [65, 113] width 99 height 194
click at [115, 23] on div at bounding box center [115, 113] width 0 height 194
click at [102, 22] on div "Status No active tasks You are ready to start receiving tasks. Venezza Koren In…" at bounding box center [65, 113] width 99 height 194
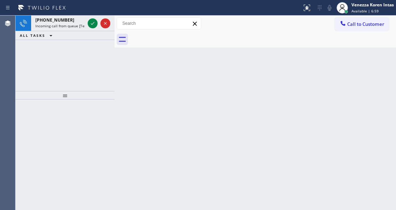
click at [94, 22] on icon at bounding box center [92, 23] width 8 height 8
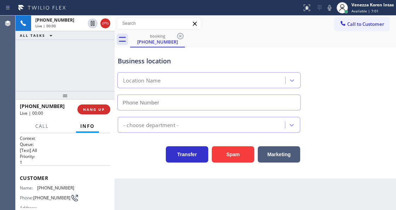
scroll to position [71, 0]
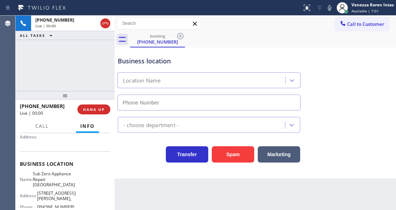
type input "(360) 205-1831"
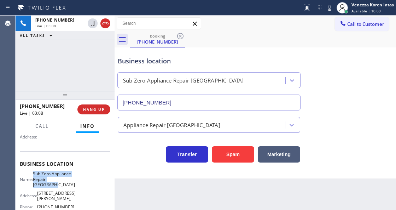
drag, startPoint x: 38, startPoint y: 173, endPoint x: 64, endPoint y: 186, distance: 29.8
click at [64, 186] on div "Name: Sub Zero Appliance Repair Bellingham" at bounding box center [47, 179] width 54 height 16
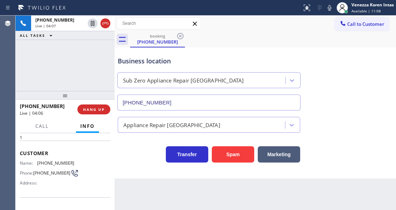
scroll to position [23, 0]
drag, startPoint x: 70, startPoint y: 161, endPoint x: 37, endPoint y: 165, distance: 33.4
click at [37, 165] on div "Name: (646) 932-1049" at bounding box center [47, 164] width 54 height 5
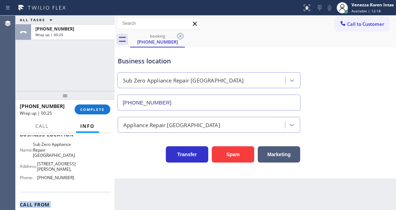
scroll to position [104, 0]
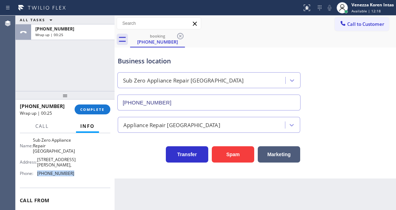
drag, startPoint x: 73, startPoint y: 202, endPoint x: 37, endPoint y: 171, distance: 47.2
click at [37, 171] on div "Name: Sub Zero Appliance Repair Bellingham Address: 2410 James St, Phone: (360)…" at bounding box center [65, 157] width 91 height 41
click at [238, 43] on div "booking (646) 932-1049" at bounding box center [263, 39] width 266 height 16
drag, startPoint x: 86, startPoint y: 108, endPoint x: 183, endPoint y: 112, distance: 96.7
click at [86, 108] on span "COMPLETE" at bounding box center [92, 109] width 24 height 5
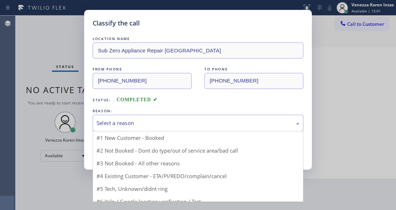
click at [183, 128] on div "Select a reason" at bounding box center [198, 123] width 211 height 17
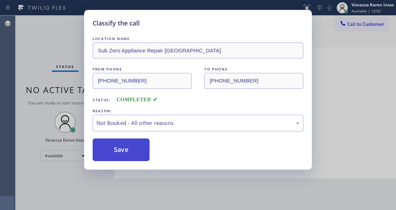
click at [132, 150] on button "Save" at bounding box center [121, 149] width 57 height 23
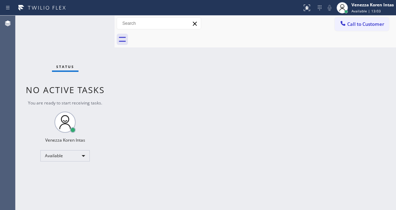
drag, startPoint x: 89, startPoint y: 28, endPoint x: 92, endPoint y: 38, distance: 11.0
click at [89, 28] on div "Status No active tasks You are ready to start receiving tasks. Venezza Koren In…" at bounding box center [65, 113] width 99 height 194
click at [153, 96] on div "Back to Dashboard Change Sender ID Customers Technicians Select a contact Outbo…" at bounding box center [256, 113] width 282 height 194
click at [136, 86] on div "Back to Dashboard Change Sender ID Customers Technicians Select a contact Outbo…" at bounding box center [256, 113] width 282 height 194
drag, startPoint x: 113, startPoint y: 50, endPoint x: 101, endPoint y: 38, distance: 16.8
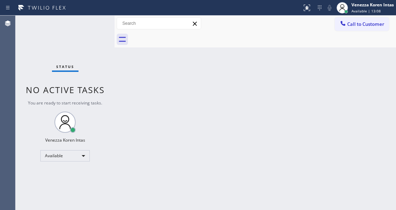
click at [115, 49] on div at bounding box center [115, 113] width 0 height 194
click at [101, 38] on div "Status No active tasks You are ready to start receiving tasks. Venezza Koren In…" at bounding box center [65, 113] width 98 height 194
click at [75, 22] on div "Status No active tasks You are ready to start receiving tasks. Venezza Koren In…" at bounding box center [65, 113] width 98 height 194
click at [76, 23] on div "Status No active tasks You are ready to start receiving tasks. Venezza Koren In…" at bounding box center [65, 113] width 98 height 194
click at [93, 28] on div "Status No active tasks You are ready to start receiving tasks. Venezza Koren In…" at bounding box center [65, 113] width 98 height 194
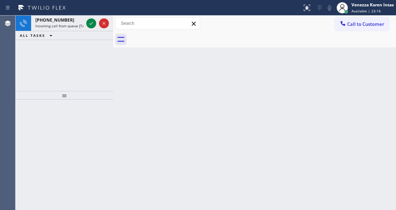
click at [91, 15] on div "Status report No issues detected If you experience an issue, please download th…" at bounding box center [198, 8] width 396 height 16
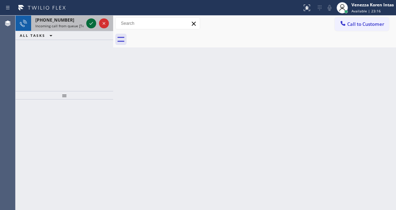
click at [92, 21] on icon at bounding box center [91, 23] width 8 height 8
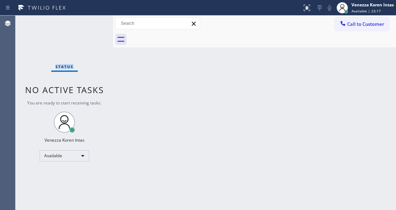
click at [92, 21] on div "Status No active tasks You are ready to start receiving tasks. Venezza Koren In…" at bounding box center [65, 113] width 98 height 194
drag, startPoint x: 300, startPoint y: 2, endPoint x: 292, endPoint y: 78, distance: 76.1
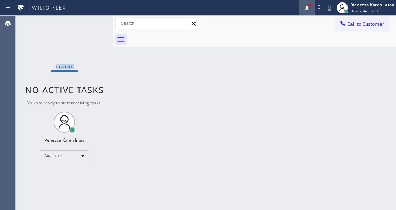
click at [300, 5] on button at bounding box center [307, 8] width 16 height 16
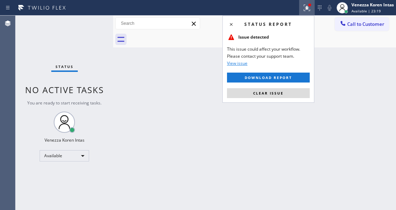
click at [281, 86] on div "Status report Issue detected This issue could affect your workflow. Please cont…" at bounding box center [269, 59] width 92 height 87
click at [258, 98] on div "Status report Issue detected This issue could affect your workflow. Please cont…" at bounding box center [269, 59] width 92 height 87
click at [242, 97] on button "Clear issue" at bounding box center [268, 93] width 83 height 10
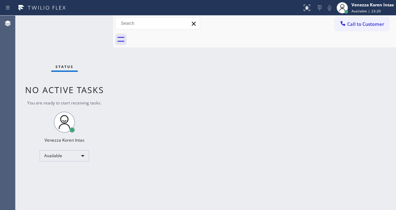
click at [70, 36] on div "Status No active tasks You are ready to start receiving tasks. Venezza Koren In…" at bounding box center [65, 113] width 98 height 194
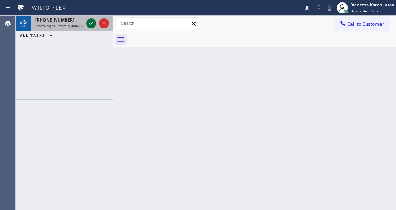
click at [87, 23] on icon at bounding box center [91, 23] width 8 height 8
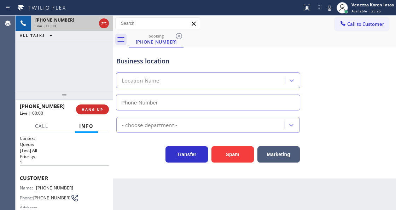
type input "(909) 906-1249"
click at [117, 72] on div "Clean Duct Co" at bounding box center [208, 80] width 184 height 16
drag, startPoint x: 241, startPoint y: 27, endPoint x: 253, endPoint y: 55, distance: 30.5
click at [241, 27] on div "Call to Customer Outbound call Location Search location Your caller id phone nu…" at bounding box center [254, 23] width 283 height 12
click at [329, 6] on icon at bounding box center [330, 8] width 8 height 8
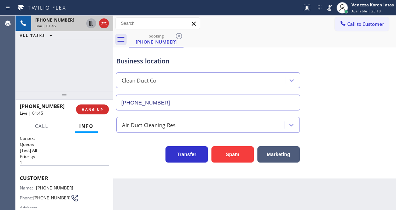
click at [92, 24] on icon at bounding box center [91, 23] width 8 height 8
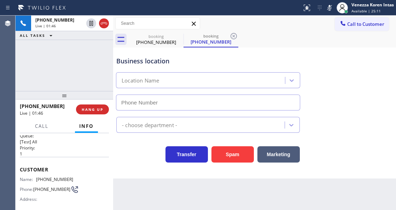
type input "(909) 906-1249"
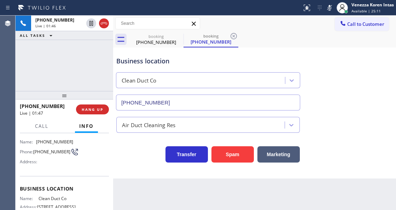
scroll to position [71, 0]
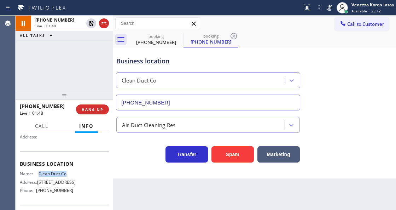
drag, startPoint x: 36, startPoint y: 170, endPoint x: 69, endPoint y: 171, distance: 32.6
click at [69, 171] on div "Business location Name: Clean Duct Co Address: 8253 Sierra Ave Phone: (909) 906…" at bounding box center [64, 177] width 89 height 53
click at [330, 11] on icon at bounding box center [330, 8] width 8 height 8
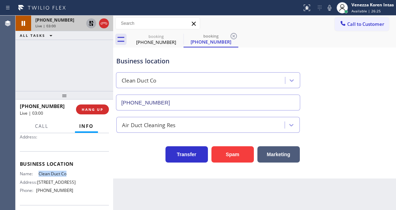
click at [88, 25] on icon at bounding box center [91, 23] width 8 height 8
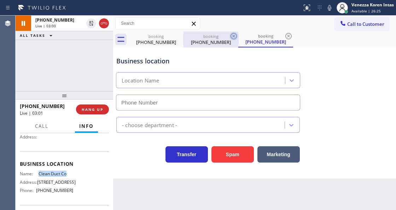
type input "(909) 906-1249"
click at [234, 36] on icon at bounding box center [234, 36] width 6 height 6
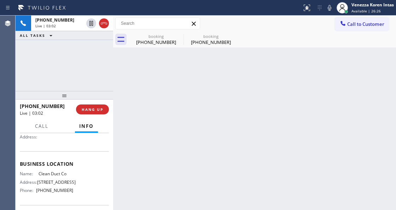
click at [0, 0] on icon at bounding box center [0, 0] width 0 height 0
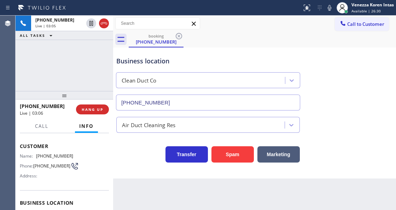
scroll to position [23, 0]
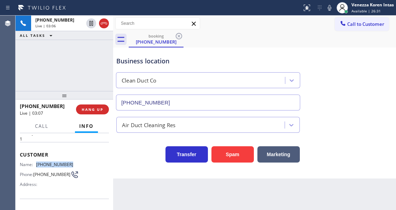
drag, startPoint x: 67, startPoint y: 163, endPoint x: 36, endPoint y: 161, distance: 30.8
click at [36, 162] on div "Name: (626) 391-0524 Phone: (626) 391-0524 Address:" at bounding box center [64, 176] width 89 height 28
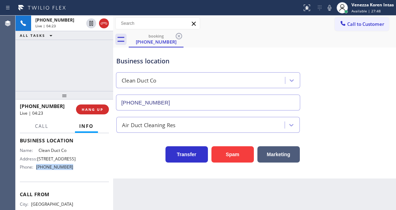
drag, startPoint x: 70, startPoint y: 169, endPoint x: 36, endPoint y: 168, distance: 34.3
click at [36, 168] on div "Phone: (909) 906-1249" at bounding box center [46, 166] width 53 height 5
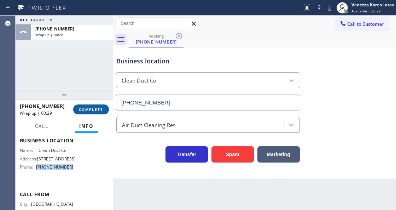
click at [91, 110] on span "COMPLETE" at bounding box center [91, 109] width 24 height 5
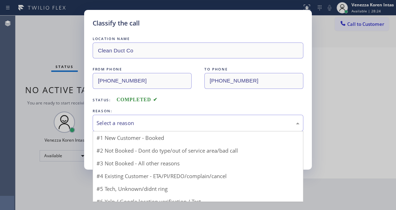
click at [166, 131] on div "Select a reason" at bounding box center [198, 123] width 211 height 17
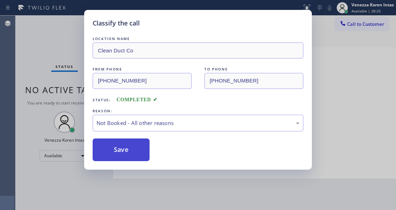
click at [134, 153] on button "Save" at bounding box center [121, 149] width 57 height 23
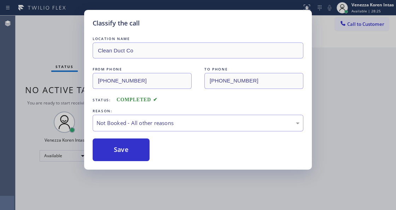
click at [40, 50] on div "Classify the call LOCATION NAME Clean Duct Co FROM PHONE (626) 391-0524 TO PHON…" at bounding box center [198, 105] width 396 height 210
click at [58, 48] on div "Classify the call LOCATION NAME Heating and Air Conditioning in Phoenix FROM PH…" at bounding box center [206, 113] width 381 height 194
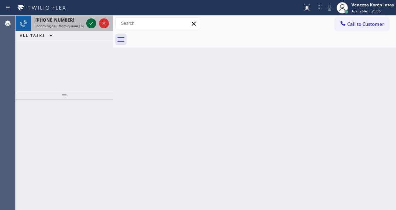
click at [91, 25] on icon at bounding box center [91, 23] width 8 height 8
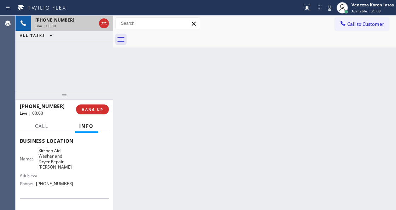
scroll to position [94, 0]
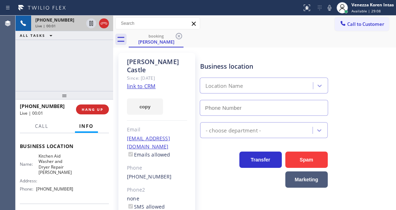
type input "(458) 217-8034"
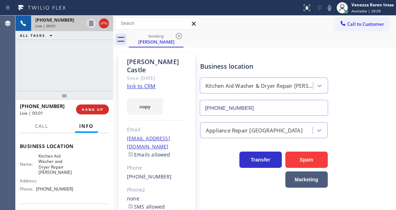
click at [35, 71] on div "+15413456644 Live | 00:01 ALL TASKS ALL TASKS ACTIVE TASKS TASKS IN WRAP UP" at bounding box center [65, 53] width 98 height 75
click at [134, 82] on link "link to CRM" at bounding box center [141, 85] width 29 height 7
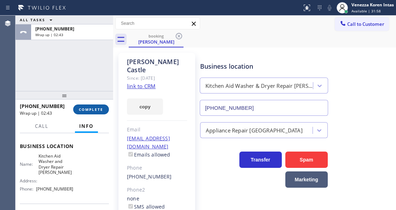
click at [89, 108] on span "COMPLETE" at bounding box center [91, 109] width 24 height 5
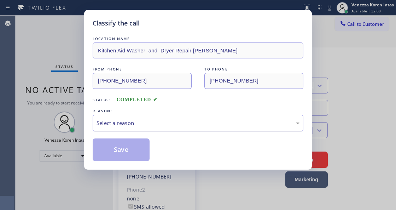
click at [186, 124] on div "Select a reason" at bounding box center [198, 123] width 203 height 8
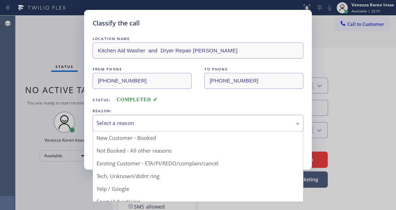
drag, startPoint x: 180, startPoint y: 161, endPoint x: 148, endPoint y: 158, distance: 32.3
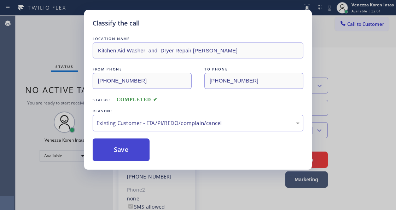
click at [127, 152] on button "Save" at bounding box center [121, 149] width 57 height 23
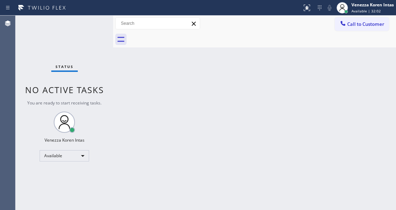
click at [88, 23] on div "Status No active tasks You are ready to start receiving tasks. Venezza Koren In…" at bounding box center [65, 113] width 98 height 194
click at [98, 28] on div "Status No active tasks You are ready to start receiving tasks. Venezza Koren In…" at bounding box center [65, 113] width 98 height 194
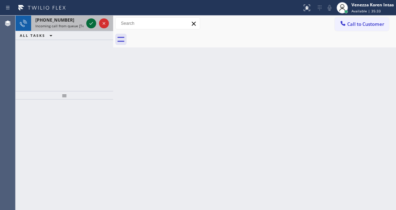
click at [91, 22] on icon at bounding box center [91, 23] width 8 height 8
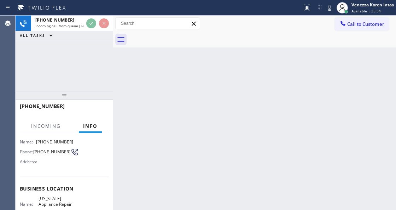
scroll to position [71, 0]
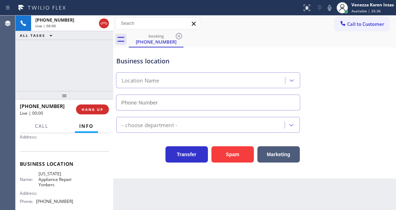
type input "(914) 873-0795"
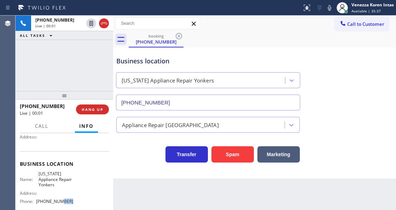
scroll to position [75, 0]
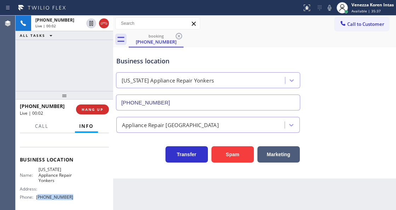
drag, startPoint x: 73, startPoint y: 203, endPoint x: 38, endPoint y: 200, distance: 34.9
click at [38, 200] on div "Name: New York Appliance Repair Yonkers Address: Phone: (914) 873-0795" at bounding box center [64, 185] width 89 height 36
click at [227, 23] on div "Call to Customer Outbound call Location Search location Your caller id phone nu…" at bounding box center [254, 23] width 283 height 12
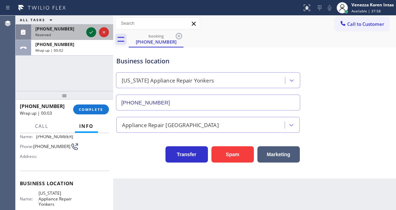
click at [89, 33] on icon at bounding box center [91, 32] width 8 height 8
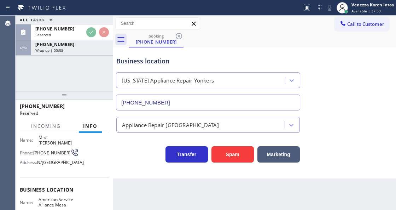
scroll to position [57, 0]
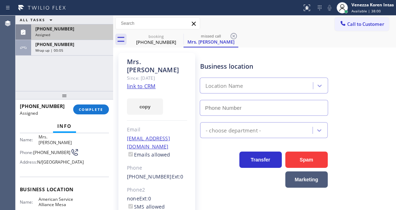
type input "(480) 257-7701"
click at [88, 28] on div "(267) 463-3464" at bounding box center [72, 29] width 74 height 6
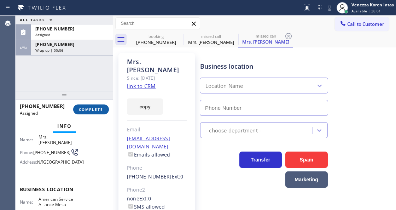
drag, startPoint x: 101, startPoint y: 109, endPoint x: 137, endPoint y: 114, distance: 36.5
click at [101, 109] on span "COMPLETE" at bounding box center [91, 109] width 24 height 5
type input "(480) 257-7701"
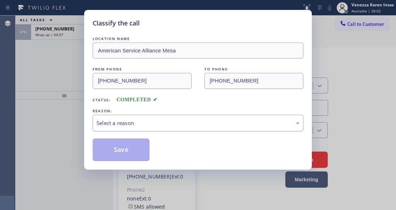
click at [159, 127] on div "Select a reason" at bounding box center [198, 123] width 203 height 8
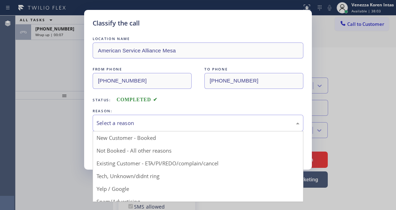
drag, startPoint x: 162, startPoint y: 181, endPoint x: 151, endPoint y: 171, distance: 15.3
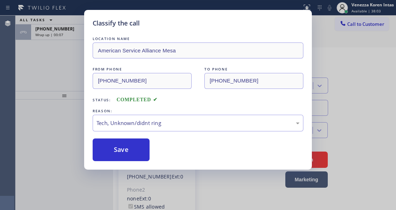
drag, startPoint x: 139, startPoint y: 159, endPoint x: 160, endPoint y: 159, distance: 21.6
click at [138, 158] on button "Save" at bounding box center [121, 149] width 57 height 23
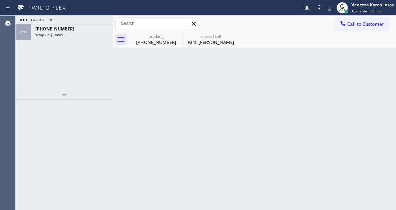
click at [361, 13] on span "Available | 38:05" at bounding box center [366, 10] width 29 height 5
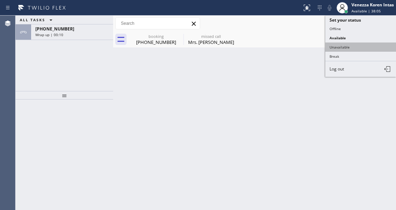
click at [355, 48] on button "Unavailable" at bounding box center [361, 46] width 71 height 9
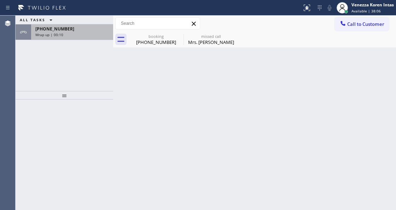
click at [102, 34] on div "Wrap up | 00:10" at bounding box center [72, 34] width 74 height 5
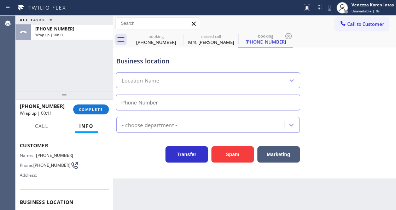
type input "(914) 873-0795"
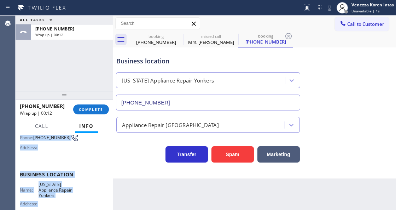
scroll to position [132, 0]
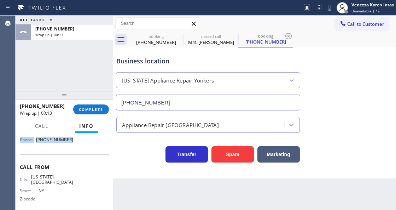
drag, startPoint x: 20, startPoint y: 172, endPoint x: 81, endPoint y: 147, distance: 66.4
click at [81, 147] on div "Context Queue: [Test] All Priority: 1 Customer Name: (929) 634-9622 Phone: (929…" at bounding box center [64, 108] width 89 height 210
drag, startPoint x: 80, startPoint y: 108, endPoint x: 97, endPoint y: 111, distance: 18.0
click at [83, 108] on span "COMPLETE" at bounding box center [91, 109] width 24 height 5
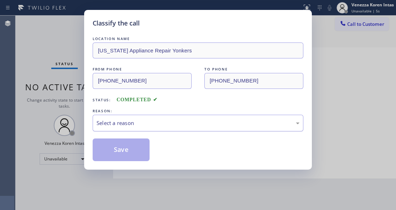
click at [151, 127] on div "Select a reason" at bounding box center [198, 123] width 211 height 17
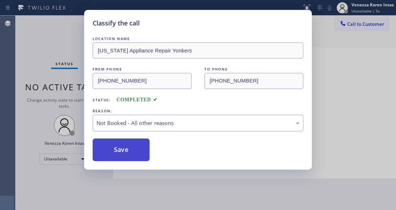
click at [136, 150] on button "Save" at bounding box center [121, 149] width 57 height 23
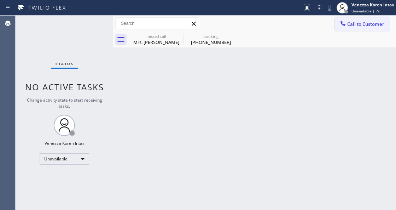
click at [363, 30] on button "Call to Customer" at bounding box center [362, 23] width 54 height 13
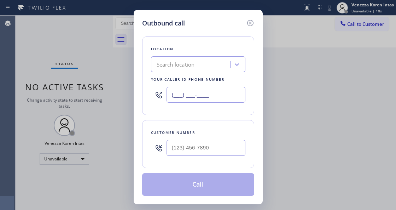
click at [194, 94] on input "(___) ___-____" at bounding box center [206, 95] width 79 height 16
paste input "914) 873-0795"
type input "(914) 873-0795"
click at [183, 147] on input "(___) ___-____" at bounding box center [206, 148] width 79 height 16
paste input "929) 634-9622"
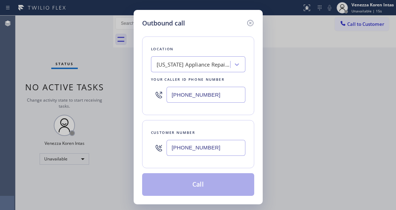
type input "(929) 634-9622"
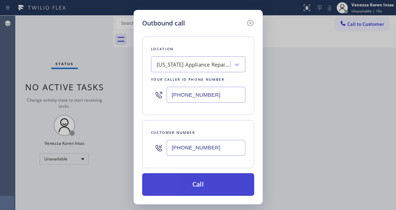
click at [227, 184] on button "Call" at bounding box center [198, 184] width 112 height 23
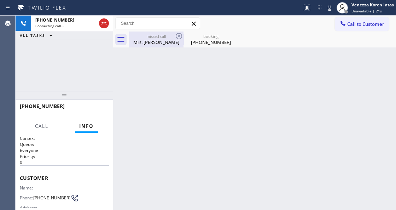
click at [158, 39] on div "Mrs. Vanessa" at bounding box center [156, 42] width 53 height 6
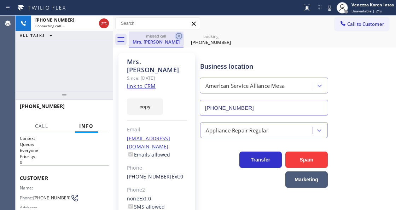
click at [179, 37] on icon at bounding box center [179, 36] width 8 height 8
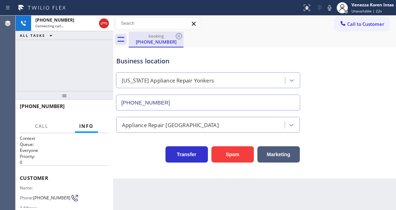
click at [164, 38] on div "booking" at bounding box center [156, 35] width 53 height 5
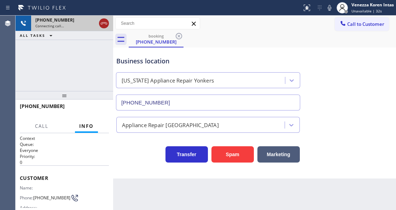
click at [104, 25] on icon at bounding box center [104, 23] width 8 height 8
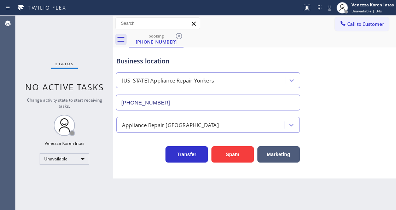
click at [141, 51] on div "Business location New York Appliance Repair Yonkers (914) 873-0795" at bounding box center [208, 79] width 186 height 61
click at [123, 40] on icon at bounding box center [120, 39] width 11 height 11
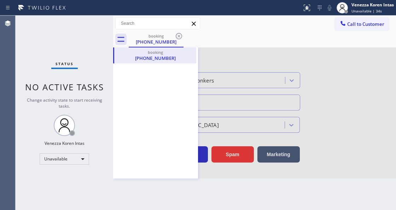
click at [185, 68] on div "booking (929) 634-9622" at bounding box center [155, 112] width 85 height 131
click at [191, 54] on icon at bounding box center [190, 55] width 6 height 6
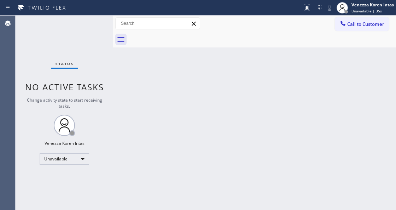
click at [176, 39] on div at bounding box center [263, 39] width 268 height 16
click at [356, 11] on span "Unavailable | 36s" at bounding box center [367, 10] width 30 height 5
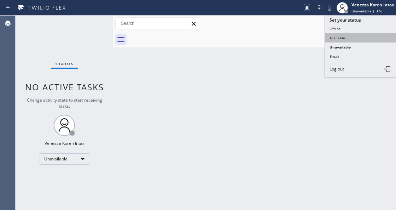
click at [351, 36] on button "Available" at bounding box center [361, 37] width 71 height 9
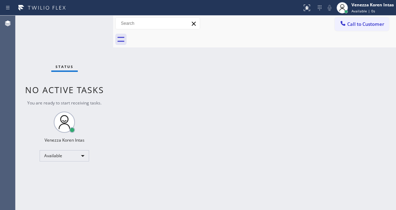
click at [12, 49] on div "Agent Desktop" at bounding box center [7, 113] width 15 height 194
click at [89, 25] on div "Status No active tasks You are ready to start receiving tasks. Venezza Koren In…" at bounding box center [65, 113] width 98 height 194
click at [95, 26] on div "Status No active tasks You are ready to start receiving tasks. Venezza Koren In…" at bounding box center [65, 113] width 98 height 194
click at [84, 29] on div "Status No active tasks You are ready to start receiving tasks. Venezza Koren In…" at bounding box center [65, 113] width 98 height 194
click at [94, 26] on div "Status No active tasks You are ready to start receiving tasks. Venezza Koren In…" at bounding box center [65, 113] width 98 height 194
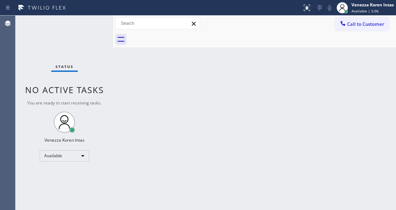
click at [65, 45] on div "Status No active tasks You are ready to start receiving tasks. Venezza Koren In…" at bounding box center [65, 113] width 98 height 194
click at [359, 8] on div "Venezza Koren Intas Available | 5:07" at bounding box center [373, 7] width 46 height 12
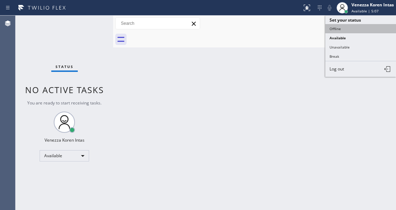
click at [357, 31] on button "Offline" at bounding box center [361, 28] width 71 height 9
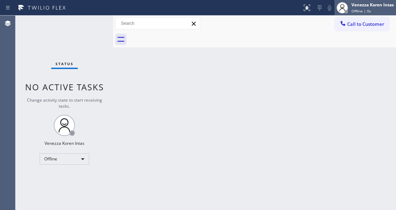
click at [365, 12] on span "Offline | 0s" at bounding box center [361, 10] width 19 height 5
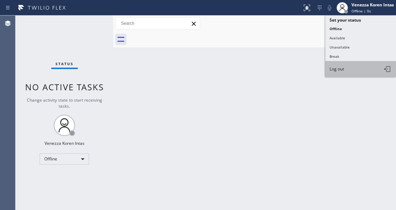
click at [354, 67] on button "Log out" at bounding box center [361, 69] width 71 height 16
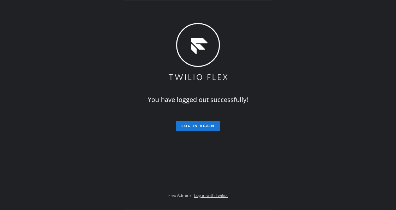
drag, startPoint x: 71, startPoint y: 49, endPoint x: 138, endPoint y: 74, distance: 71.5
click at [71, 50] on div "You have logged out successfully! Log in again Flex Admin? Log in with Twilio." at bounding box center [198, 105] width 396 height 210
click at [291, 63] on div "You have logged out successfully! Log in again Flex Admin? Log in with Twilio." at bounding box center [198, 105] width 396 height 210
click at [342, 47] on div "You have logged out successfully! Log in again Flex Admin? Log in with Twilio." at bounding box center [198, 105] width 396 height 210
